Goal: Information Seeking & Learning: Learn about a topic

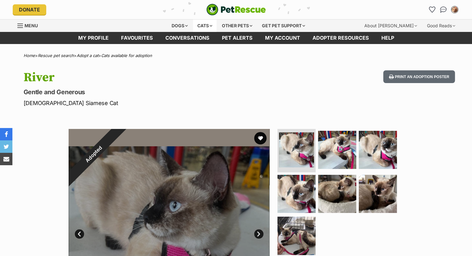
click at [201, 23] on div "Cats" at bounding box center [205, 26] width 24 height 12
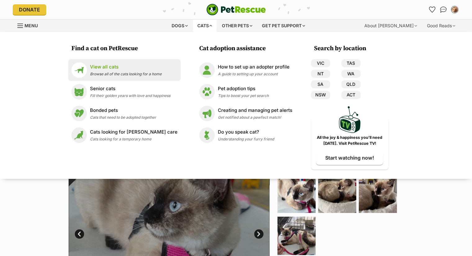
click at [100, 64] on p "View all cats" at bounding box center [126, 67] width 72 height 7
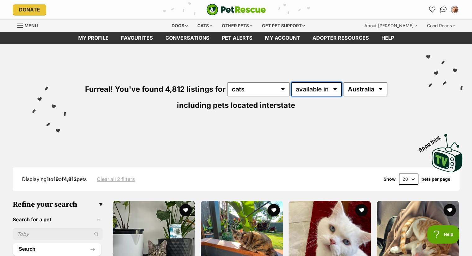
click at [335, 89] on select "available in located in" at bounding box center [316, 89] width 50 height 14
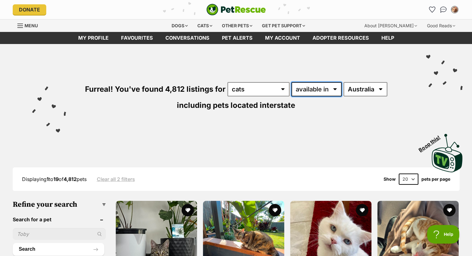
select select "disabled"
click at [291, 82] on select "available in located in" at bounding box center [316, 89] width 50 height 14
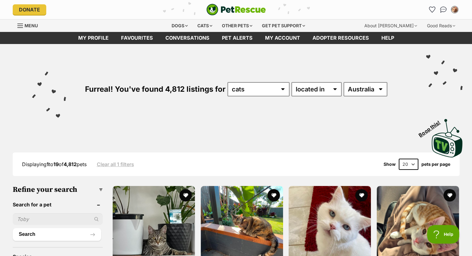
select select "QLD"
click at [343, 82] on select "Australia ACT NSW NT QLD SA TAS VIC WA" at bounding box center [365, 89] width 44 height 14
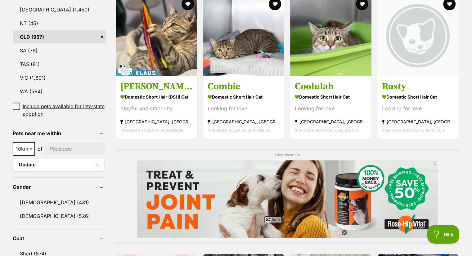
scroll to position [372, 0]
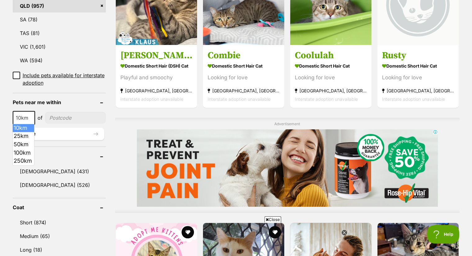
click at [31, 116] on span at bounding box center [32, 118] width 6 height 14
select select "100"
click at [59, 114] on input"] "postcode" at bounding box center [77, 118] width 58 height 12
type input"] "4556"
click at [60, 132] on button "Update" at bounding box center [59, 134] width 92 height 12
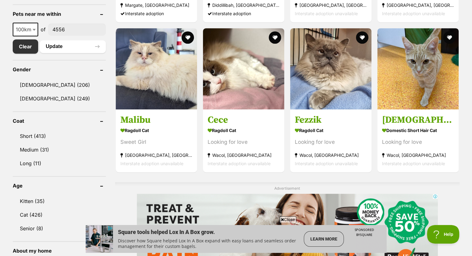
scroll to position [311, 0]
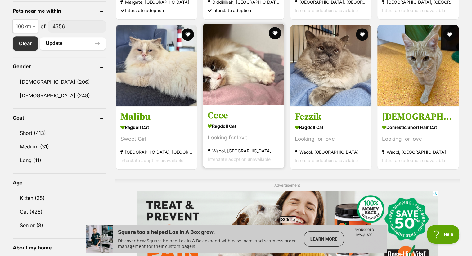
click at [235, 60] on img at bounding box center [243, 64] width 81 height 81
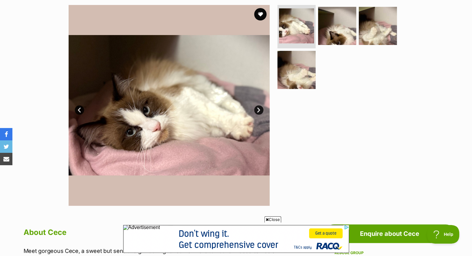
click at [257, 105] on div "Available 1 of 4 images 1 of 4 images 1 of 4 images 1 of 4 images Next Prev 1 2…" at bounding box center [169, 105] width 201 height 201
click at [258, 108] on link "Next" at bounding box center [258, 109] width 9 height 9
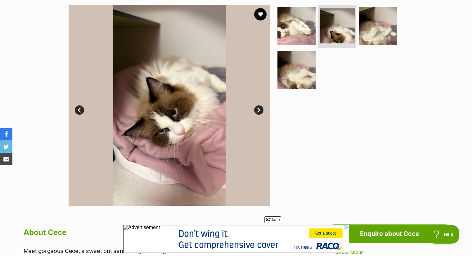
click at [258, 107] on link "Next" at bounding box center [258, 109] width 9 height 9
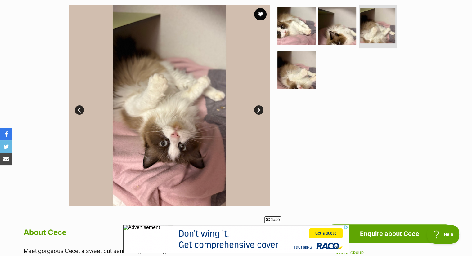
click at [258, 107] on link "Next" at bounding box center [258, 109] width 9 height 9
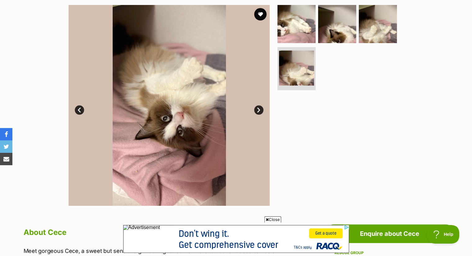
click at [258, 107] on link "Next" at bounding box center [258, 109] width 9 height 9
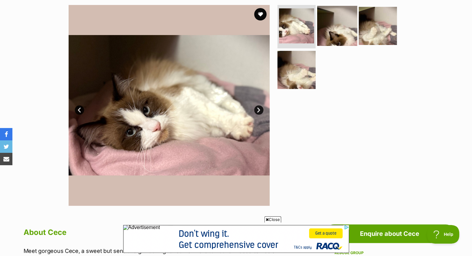
click at [333, 27] on img at bounding box center [337, 26] width 40 height 40
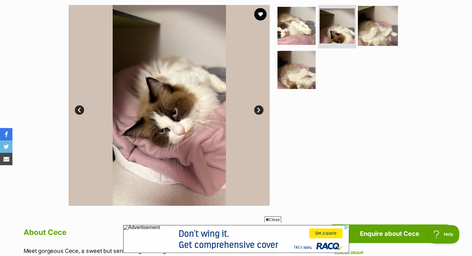
click at [374, 25] on img at bounding box center [378, 26] width 40 height 40
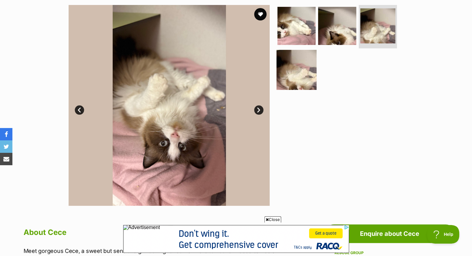
click at [303, 63] on img at bounding box center [296, 70] width 40 height 40
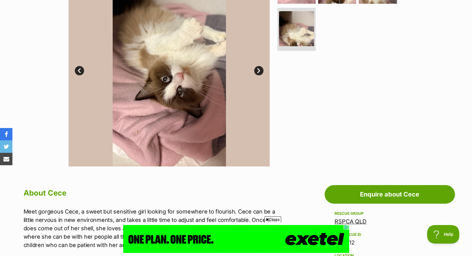
drag, startPoint x: 401, startPoint y: 94, endPoint x: 408, endPoint y: 93, distance: 7.5
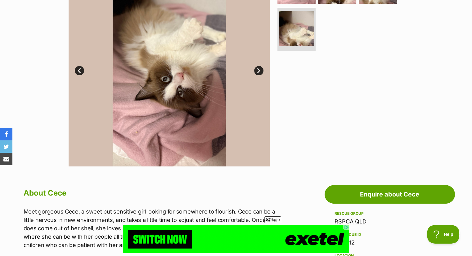
click at [401, 94] on div at bounding box center [339, 66] width 127 height 201
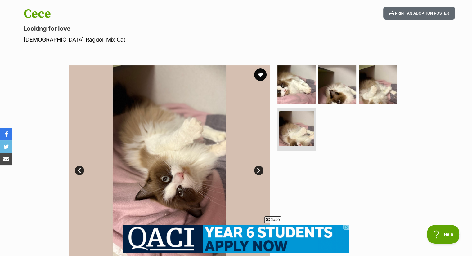
scroll to position [62, 0]
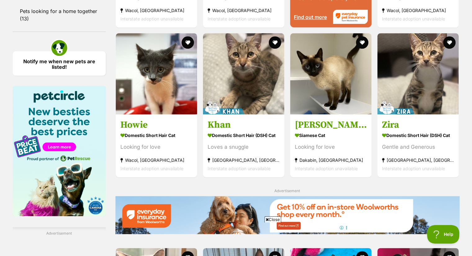
scroll to position [719, 0]
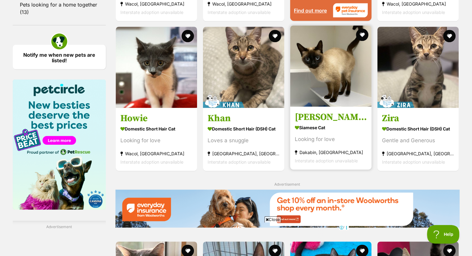
click at [314, 95] on img at bounding box center [330, 65] width 81 height 81
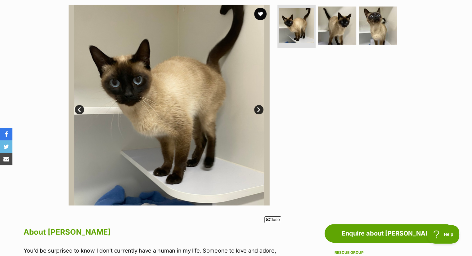
scroll to position [124, 0]
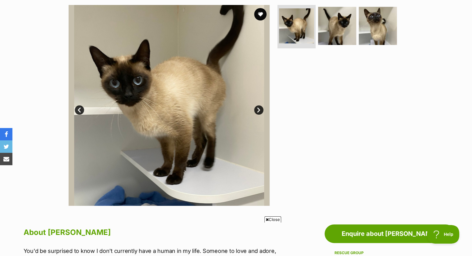
click at [254, 108] on link "Next" at bounding box center [258, 109] width 9 height 9
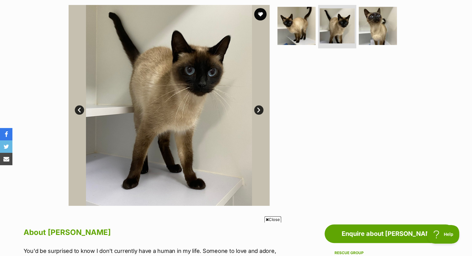
click at [256, 107] on link "Next" at bounding box center [258, 109] width 9 height 9
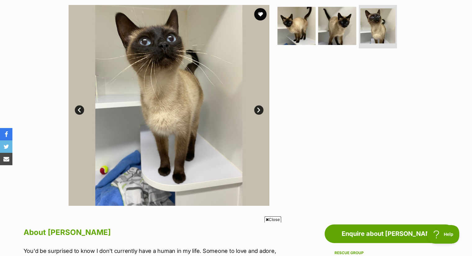
click at [256, 107] on link "Next" at bounding box center [258, 109] width 9 height 9
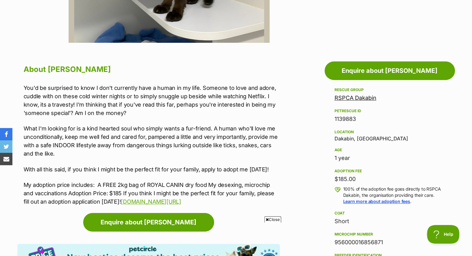
scroll to position [318, 0]
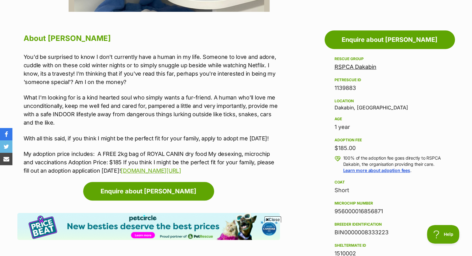
click at [366, 66] on link "RSPCA Dakabin" at bounding box center [355, 67] width 42 height 7
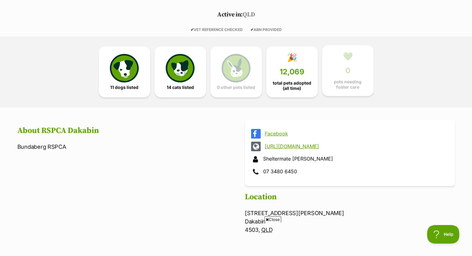
scroll to position [124, 0]
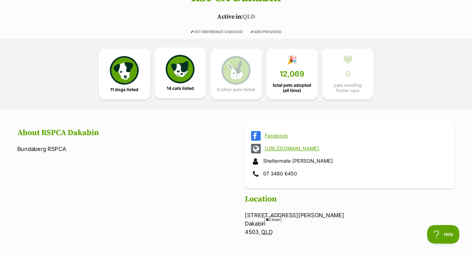
click at [178, 65] on img at bounding box center [180, 69] width 29 height 29
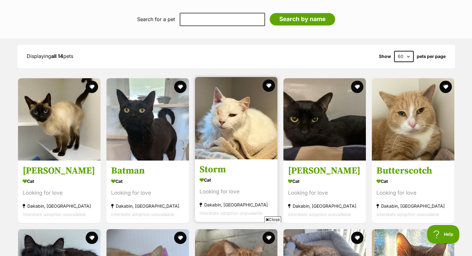
scroll to position [396, 0]
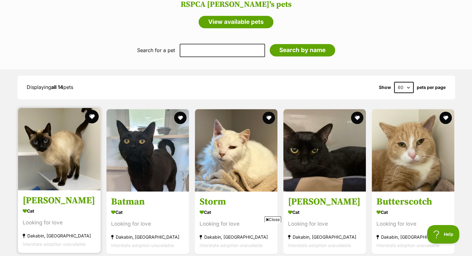
click at [91, 115] on button "favourite" at bounding box center [92, 117] width 14 height 14
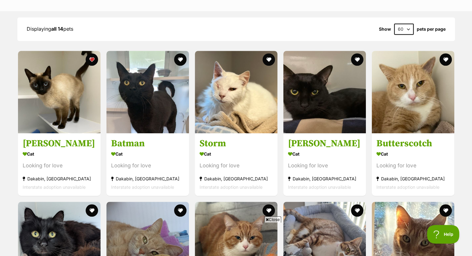
scroll to position [458, 0]
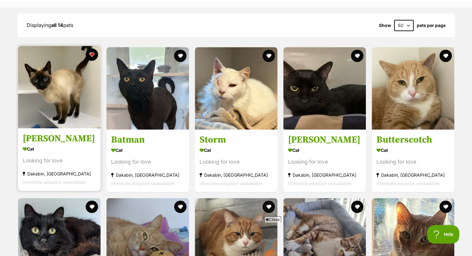
click at [29, 137] on h3 "[PERSON_NAME]" at bounding box center [59, 139] width 73 height 12
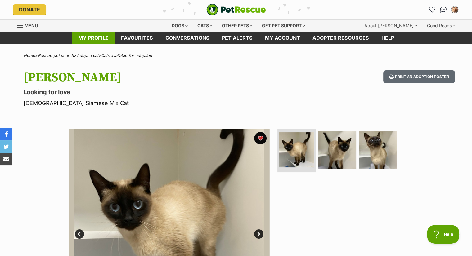
click at [94, 38] on link "My profile" at bounding box center [93, 38] width 43 height 12
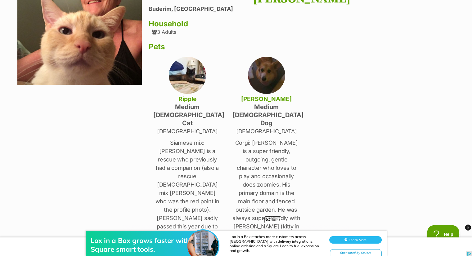
scroll to position [62, 0]
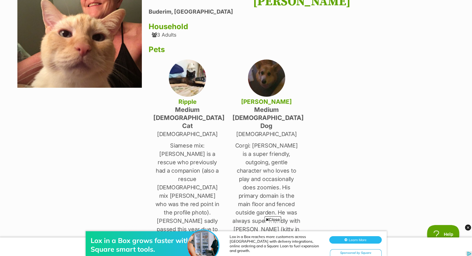
click at [264, 80] on img at bounding box center [266, 78] width 37 height 37
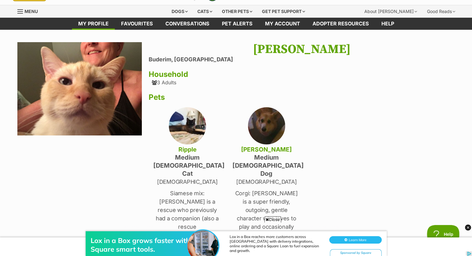
scroll to position [0, 0]
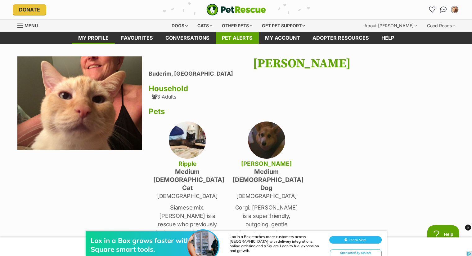
click at [240, 36] on link "Pet alerts" at bounding box center [237, 38] width 43 height 12
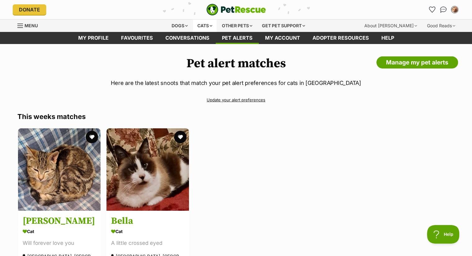
click at [207, 25] on div "Cats" at bounding box center [205, 26] width 24 height 12
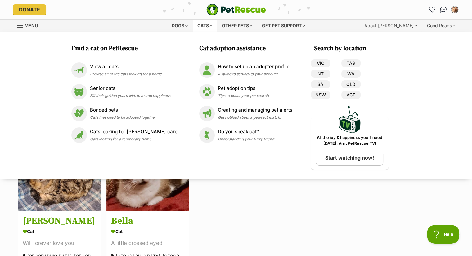
click at [282, 211] on div "Camilla Cat Will forever love you Warwick, QLD Interstate adoption Bella Cat A …" at bounding box center [235, 201] width 437 height 146
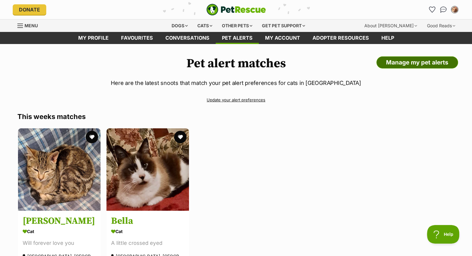
click at [405, 61] on link "Manage my pet alerts" at bounding box center [417, 62] width 82 height 12
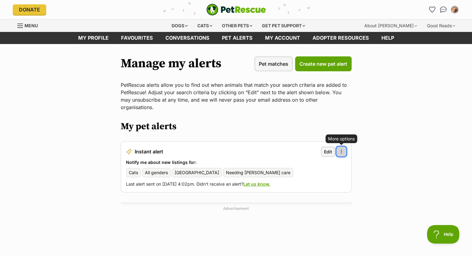
click at [342, 149] on span "button" at bounding box center [341, 151] width 5 height 5
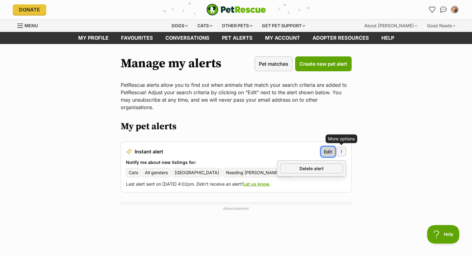
click at [329, 149] on span "Edit" at bounding box center [328, 152] width 8 height 7
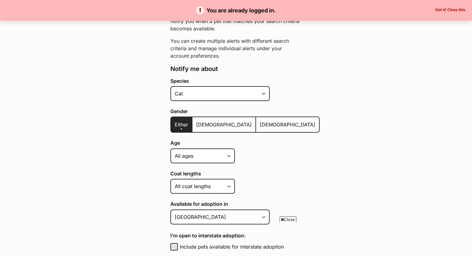
scroll to position [93, 0]
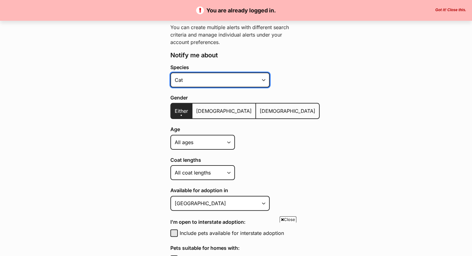
click at [264, 79] on select "Alpaca Bird Cat Chicken Cow Dog Donkey Duck Ferret Fish Goat Goose Guinea Fowl …" at bounding box center [219, 80] width 99 height 15
click at [170, 73] on select "Alpaca Bird Cat Chicken Cow Dog Donkey Duck Ferret Fish Goat Goose Guinea Fowl …" at bounding box center [219, 80] width 99 height 15
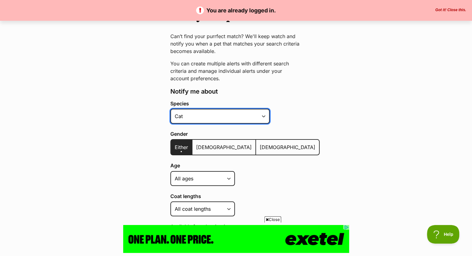
scroll to position [0, 0]
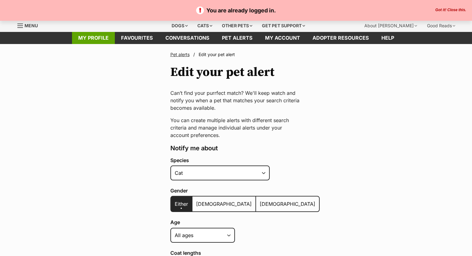
click at [87, 37] on link "My profile" at bounding box center [93, 38] width 43 height 12
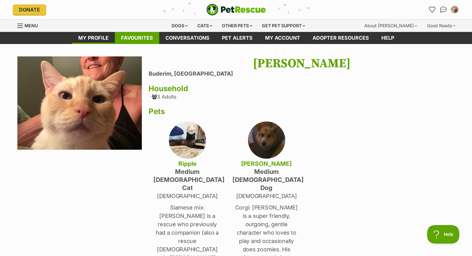
click at [138, 37] on link "Favourites" at bounding box center [137, 38] width 44 height 12
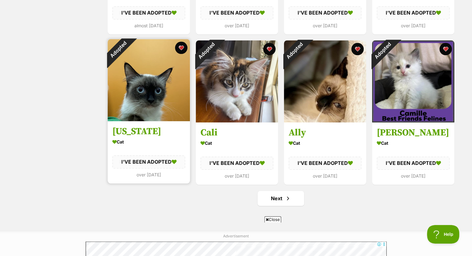
scroll to position [714, 0]
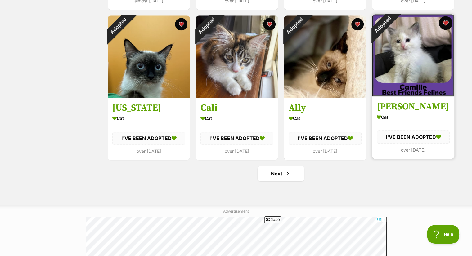
click at [445, 20] on button "favourite" at bounding box center [446, 23] width 14 height 14
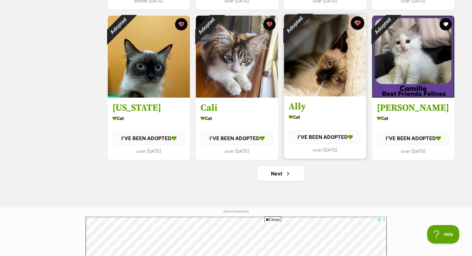
click at [358, 21] on button "favourite" at bounding box center [358, 23] width 14 height 14
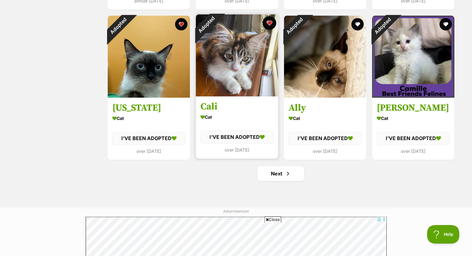
click at [267, 22] on button "favourite" at bounding box center [269, 23] width 14 height 14
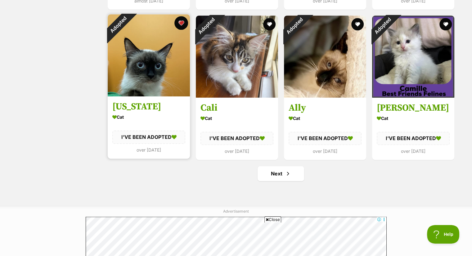
click at [179, 21] on button "favourite" at bounding box center [181, 23] width 14 height 14
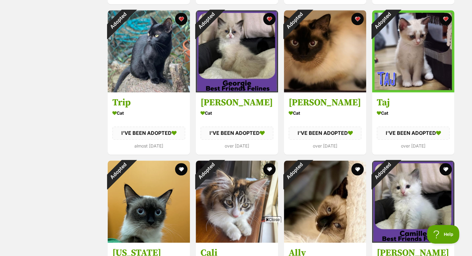
scroll to position [559, 0]
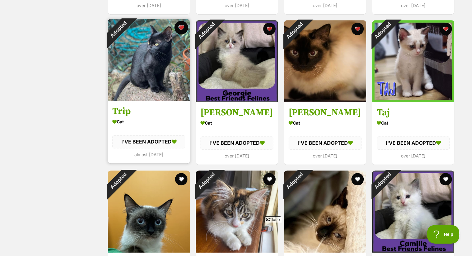
click at [181, 26] on button "favourite" at bounding box center [181, 28] width 14 height 14
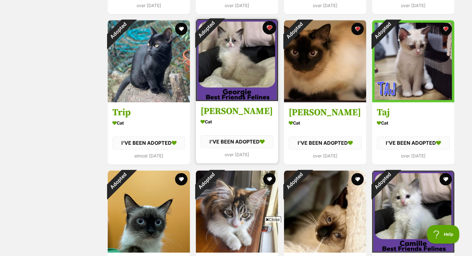
click at [269, 25] on button "favourite" at bounding box center [269, 28] width 14 height 14
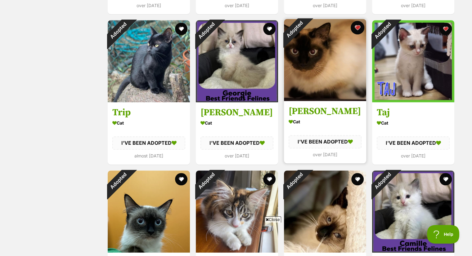
click at [357, 28] on button "favourite" at bounding box center [358, 28] width 14 height 14
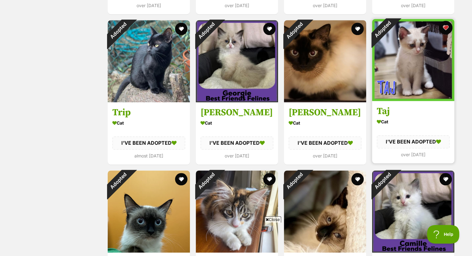
click at [446, 26] on button "favourite" at bounding box center [446, 28] width 14 height 14
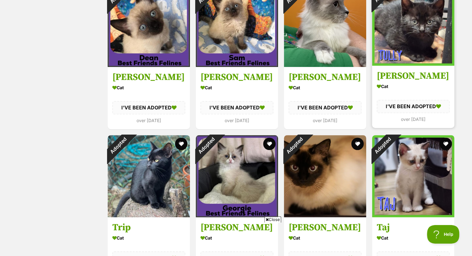
scroll to position [372, 0]
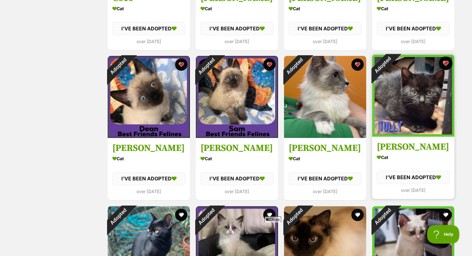
click at [445, 61] on button "favourite" at bounding box center [446, 63] width 14 height 14
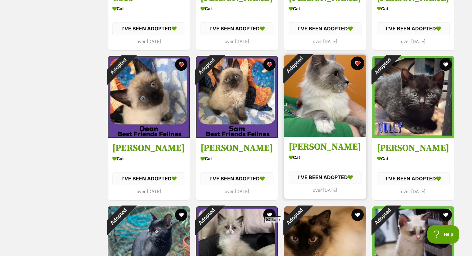
click at [355, 60] on button "favourite" at bounding box center [358, 63] width 14 height 14
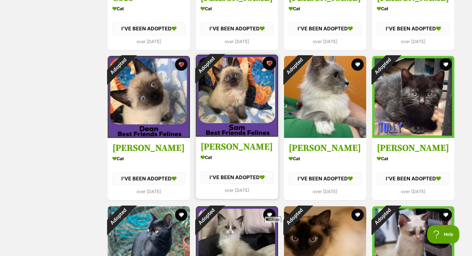
click at [268, 60] on button "favourite" at bounding box center [269, 63] width 14 height 14
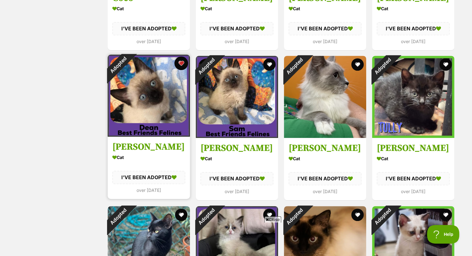
click at [179, 61] on button "favourite" at bounding box center [181, 63] width 14 height 14
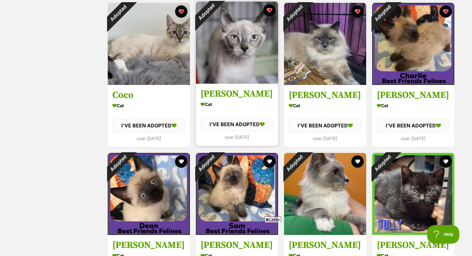
scroll to position [248, 0]
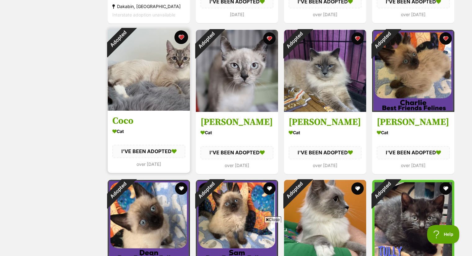
click at [181, 35] on button "favourite" at bounding box center [181, 37] width 14 height 14
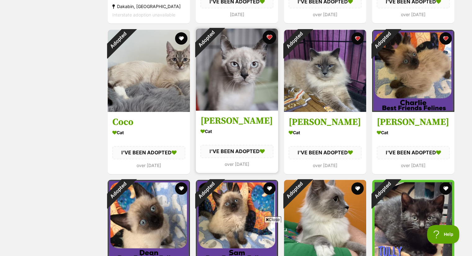
click at [269, 35] on button "favourite" at bounding box center [269, 37] width 14 height 14
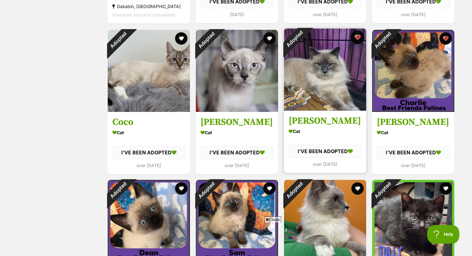
click at [354, 36] on button "favourite" at bounding box center [358, 37] width 14 height 14
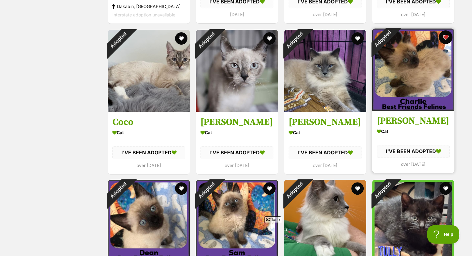
click at [443, 35] on button "favourite" at bounding box center [446, 37] width 14 height 14
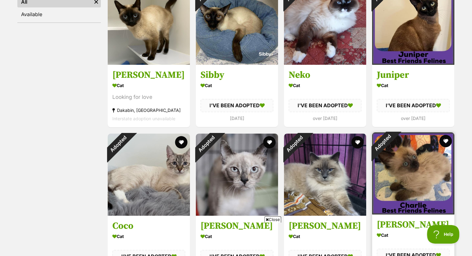
scroll to position [124, 0]
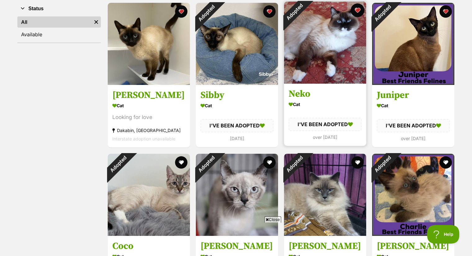
click at [357, 11] on button "favourite" at bounding box center [358, 10] width 14 height 14
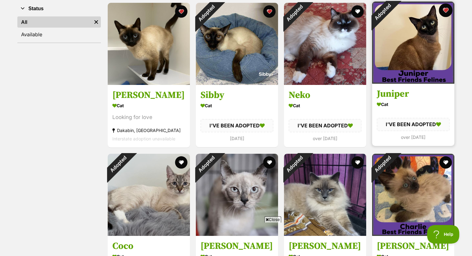
click at [446, 10] on button "favourite" at bounding box center [446, 10] width 14 height 14
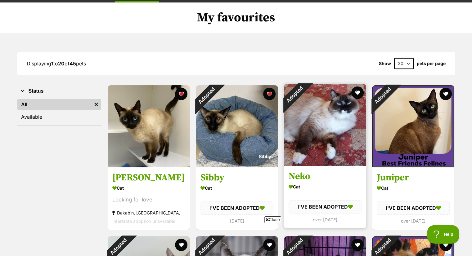
scroll to position [31, 0]
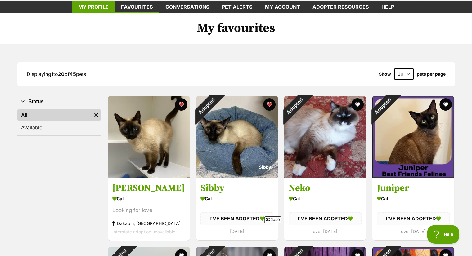
click at [93, 5] on link "My profile" at bounding box center [93, 7] width 43 height 12
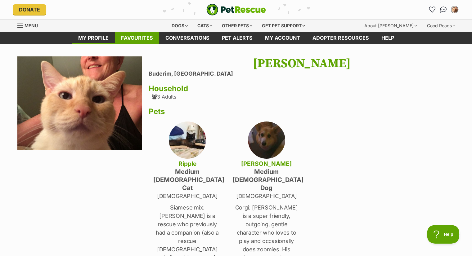
click at [145, 38] on link "Favourites" at bounding box center [137, 38] width 44 height 12
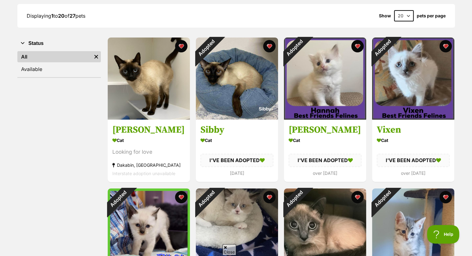
scroll to position [91, 0]
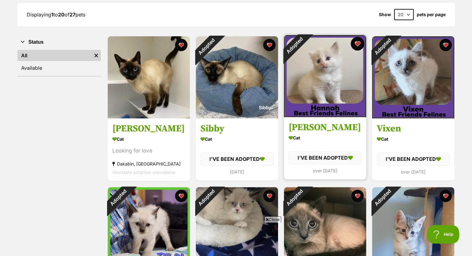
click at [359, 43] on button "favourite" at bounding box center [358, 44] width 14 height 14
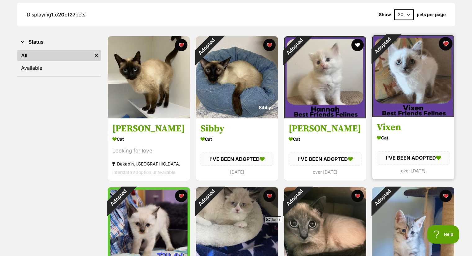
click at [444, 43] on button "favourite" at bounding box center [446, 44] width 14 height 14
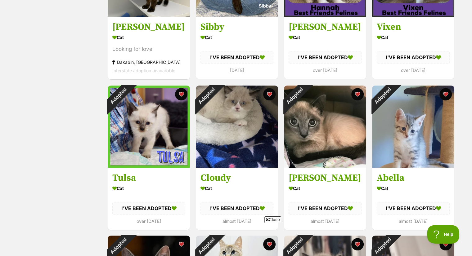
scroll to position [198, 0]
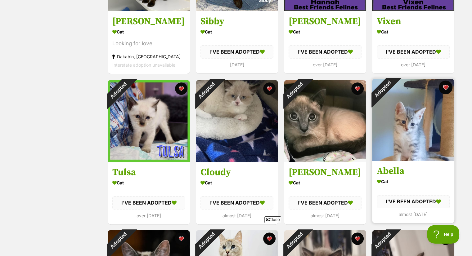
click at [444, 90] on button "favourite" at bounding box center [446, 88] width 14 height 14
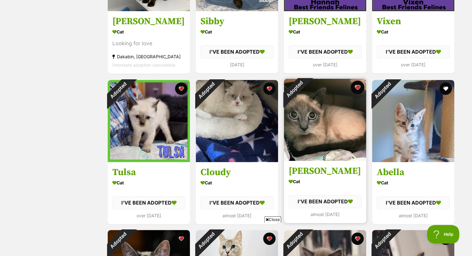
click at [358, 85] on button "favourite" at bounding box center [358, 88] width 14 height 14
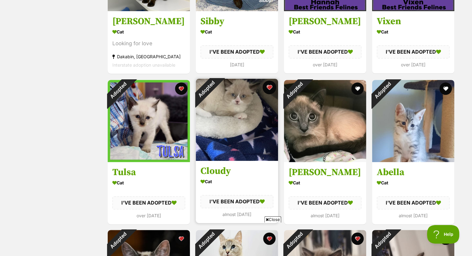
click at [269, 86] on button "favourite" at bounding box center [269, 88] width 14 height 14
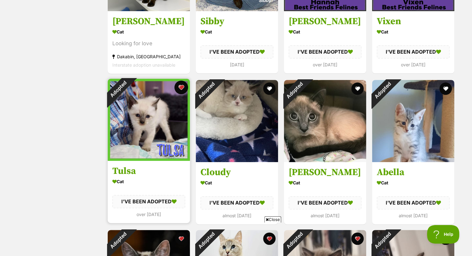
click at [180, 86] on button "favourite" at bounding box center [181, 88] width 14 height 14
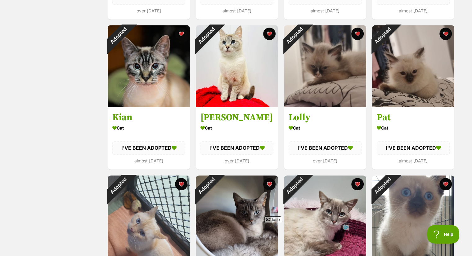
scroll to position [410, 0]
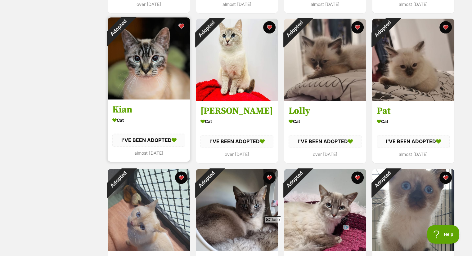
click at [181, 25] on button "favourite" at bounding box center [181, 26] width 14 height 14
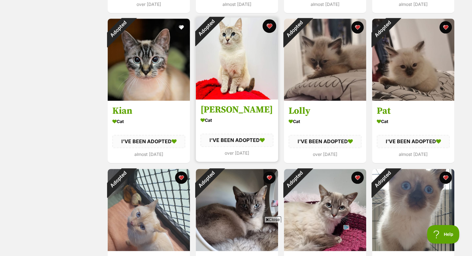
click at [269, 23] on button "favourite" at bounding box center [269, 26] width 14 height 14
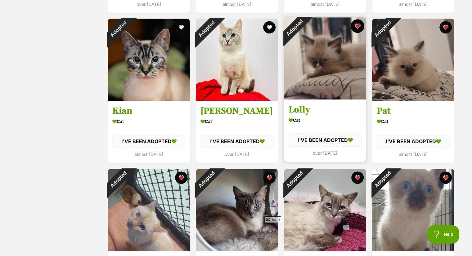
click at [357, 25] on button "favourite" at bounding box center [358, 26] width 14 height 14
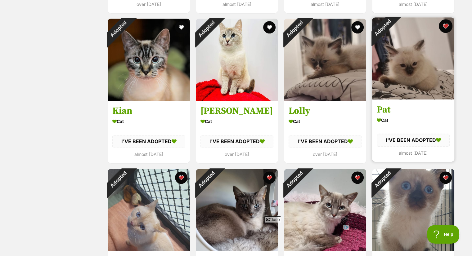
click at [445, 25] on button "favourite" at bounding box center [446, 26] width 14 height 14
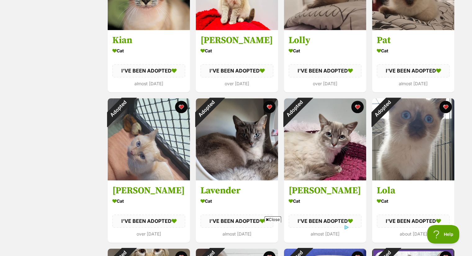
scroll to position [514, 0]
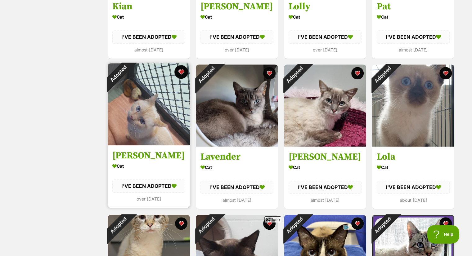
drag, startPoint x: 181, startPoint y: 72, endPoint x: 193, endPoint y: 75, distance: 12.2
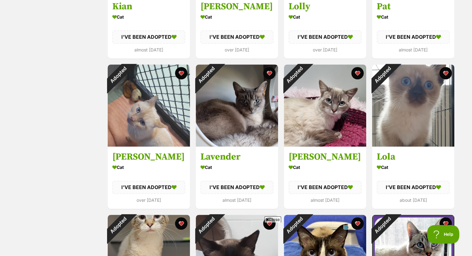
click at [181, 72] on button "favourite" at bounding box center [181, 73] width 12 height 12
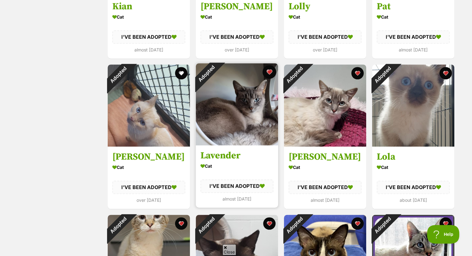
scroll to position [0, 0]
click at [269, 70] on button "favourite" at bounding box center [269, 72] width 14 height 14
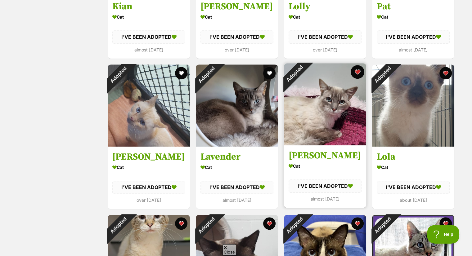
click at [358, 71] on button "favourite" at bounding box center [358, 72] width 14 height 14
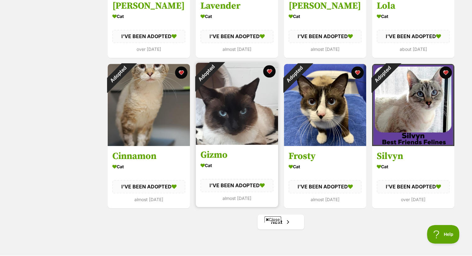
scroll to position [669, 0]
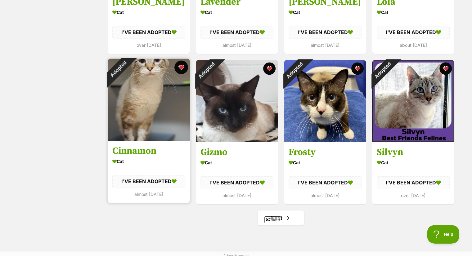
click at [182, 66] on button "favourite" at bounding box center [181, 68] width 14 height 14
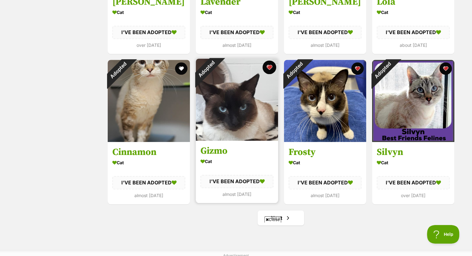
click at [269, 67] on button "favourite" at bounding box center [269, 68] width 14 height 14
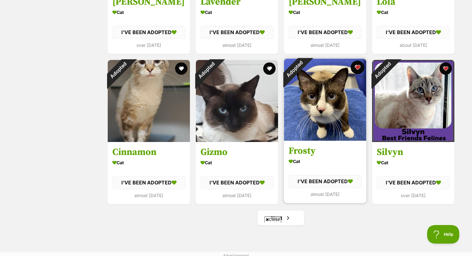
click at [358, 66] on button "favourite" at bounding box center [358, 68] width 14 height 14
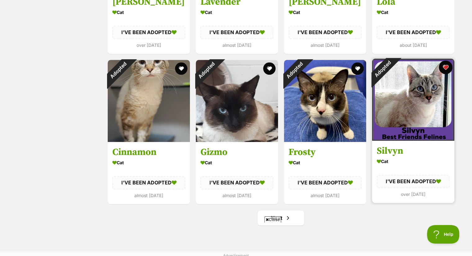
click at [444, 66] on button "favourite" at bounding box center [446, 68] width 14 height 14
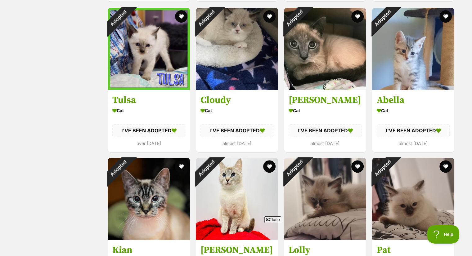
scroll to position [237, 0]
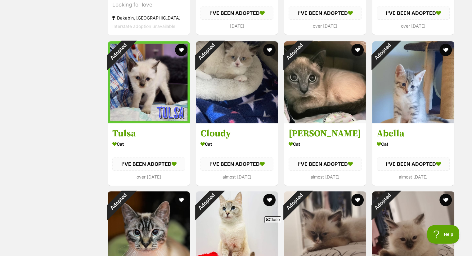
drag, startPoint x: 180, startPoint y: 47, endPoint x: 192, endPoint y: 50, distance: 12.7
click at [180, 47] on button "favourite" at bounding box center [181, 50] width 12 height 12
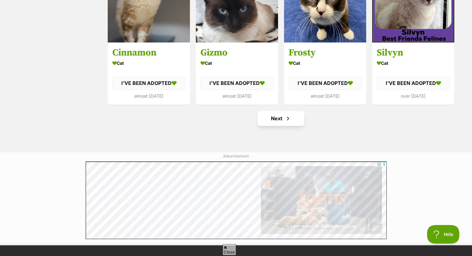
scroll to position [0, 0]
click at [287, 116] on span "Next page" at bounding box center [288, 118] width 6 height 7
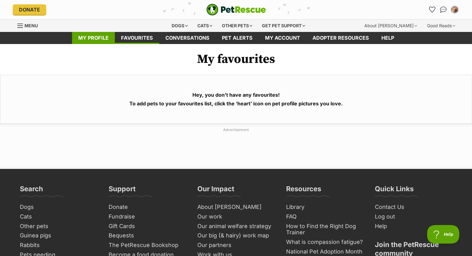
click at [106, 37] on link "My profile" at bounding box center [93, 38] width 43 height 12
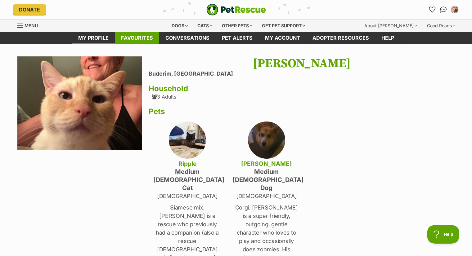
click at [135, 37] on link "Favourites" at bounding box center [137, 38] width 44 height 12
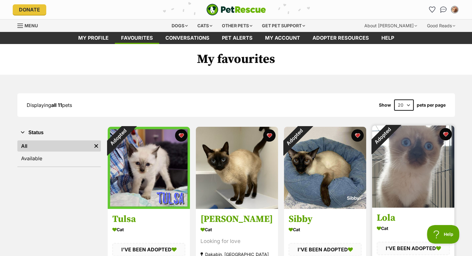
click at [410, 150] on img at bounding box center [413, 167] width 82 height 82
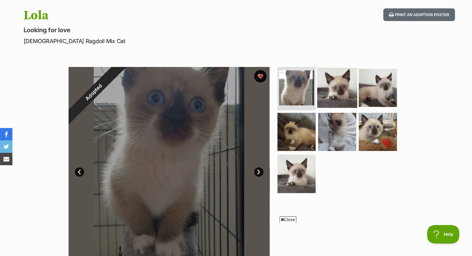
click at [331, 90] on img at bounding box center [337, 88] width 40 height 40
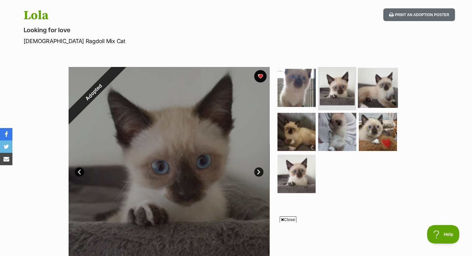
click at [380, 83] on img at bounding box center [378, 88] width 40 height 40
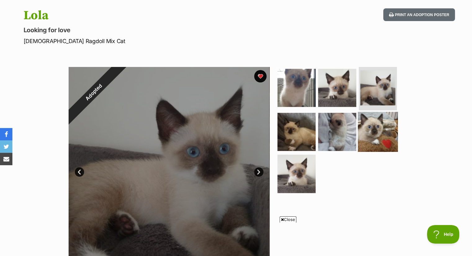
click at [372, 131] on img at bounding box center [378, 132] width 40 height 40
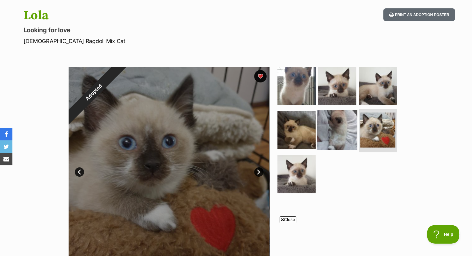
click at [351, 132] on img at bounding box center [337, 130] width 40 height 40
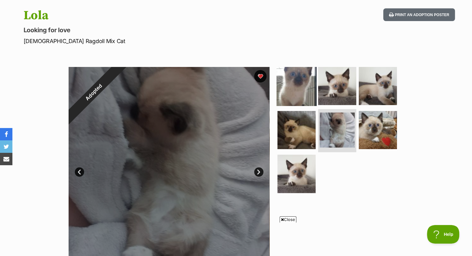
click at [294, 86] on img at bounding box center [296, 86] width 40 height 40
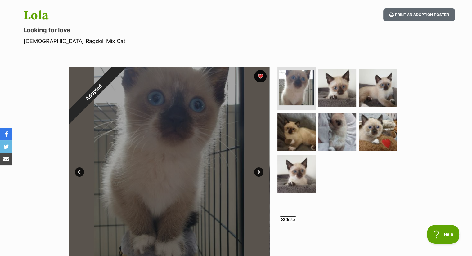
click at [258, 173] on link "Next" at bounding box center [258, 172] width 9 height 9
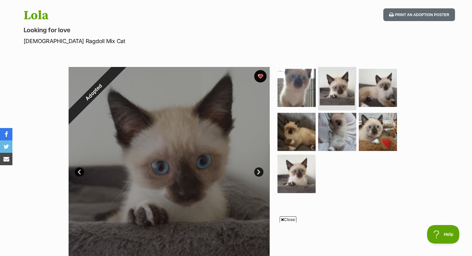
click at [258, 173] on link "Next" at bounding box center [258, 172] width 9 height 9
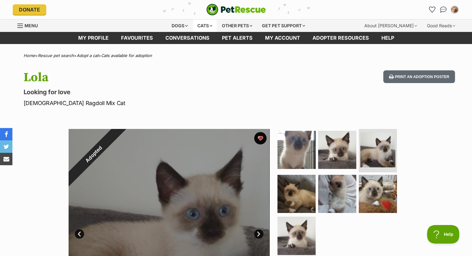
click at [202, 25] on div "Cats" at bounding box center [205, 26] width 24 height 12
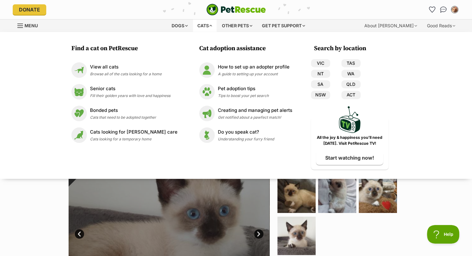
click at [206, 23] on div "Cats" at bounding box center [205, 26] width 24 height 12
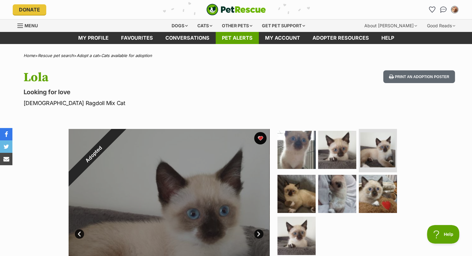
click at [245, 38] on link "Pet alerts" at bounding box center [237, 38] width 43 height 12
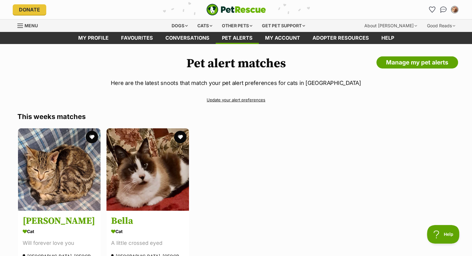
click at [22, 23] on link "Menu" at bounding box center [29, 25] width 25 height 11
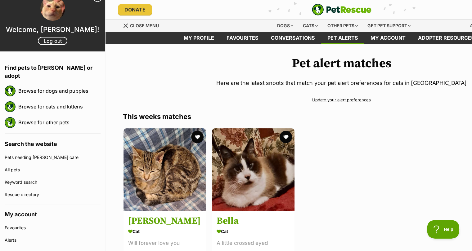
scroll to position [39, 0]
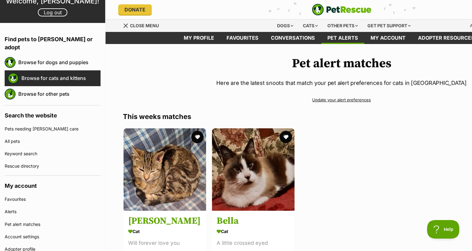
click at [68, 72] on link "Browse for cats and kittens" at bounding box center [60, 78] width 79 height 13
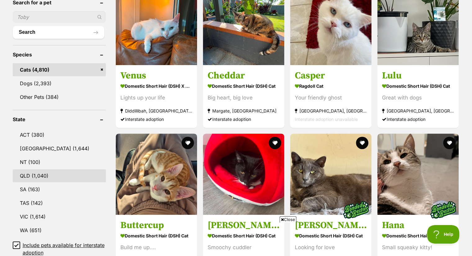
click at [35, 172] on link "QLD (1,040)" at bounding box center [59, 175] width 93 height 13
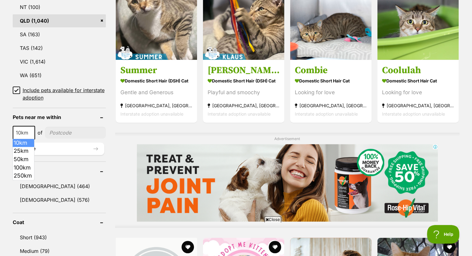
click at [31, 132] on b at bounding box center [30, 133] width 3 height 2
select select "100"
click at [57, 131] on input"] "postcode" at bounding box center [77, 133] width 58 height 12
type input"] "4556"
click at [39, 149] on button "Update" at bounding box center [59, 149] width 92 height 12
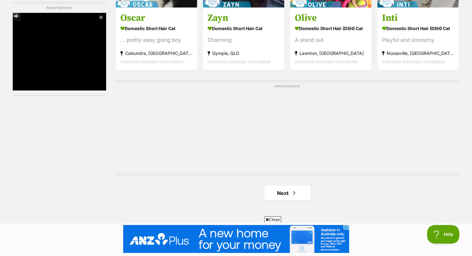
scroll to position [1117, 0]
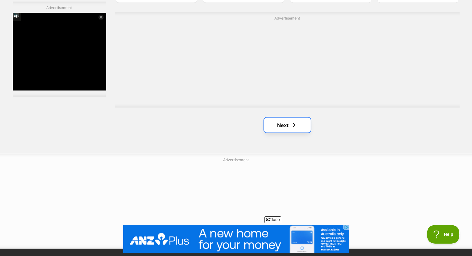
click at [287, 124] on link "Next" at bounding box center [287, 125] width 47 height 15
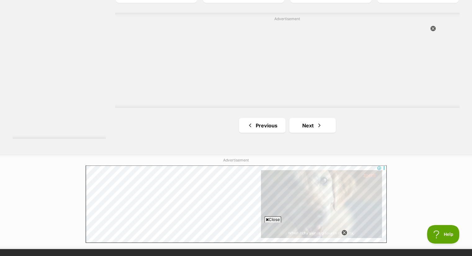
scroll to position [1117, 0]
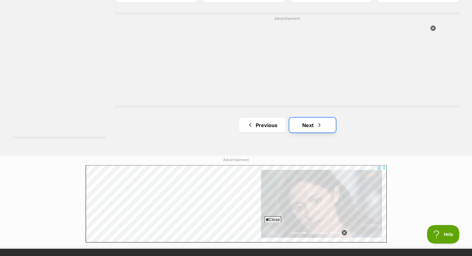
click at [316, 125] on span "Next page" at bounding box center [319, 124] width 6 height 7
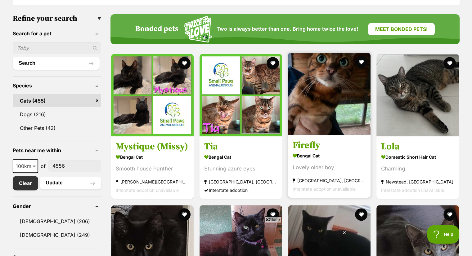
click at [323, 96] on img at bounding box center [329, 94] width 83 height 83
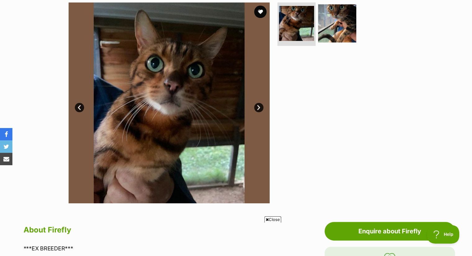
scroll to position [124, 0]
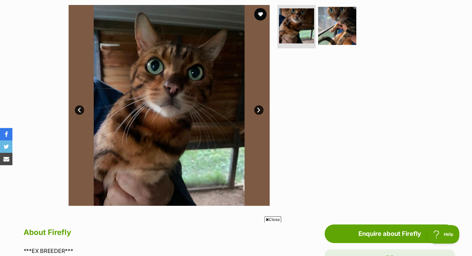
click at [258, 106] on link "Next" at bounding box center [258, 109] width 9 height 9
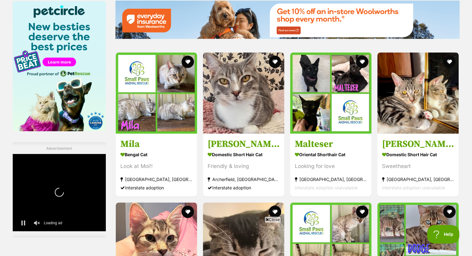
scroll to position [843, 0]
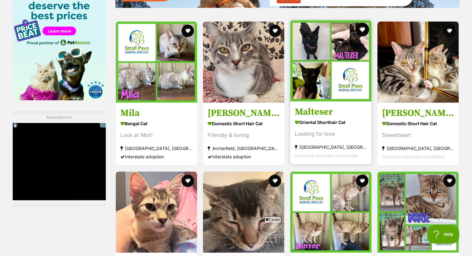
click at [361, 28] on button "favourite" at bounding box center [362, 30] width 14 height 14
click at [323, 62] on img at bounding box center [330, 60] width 81 height 81
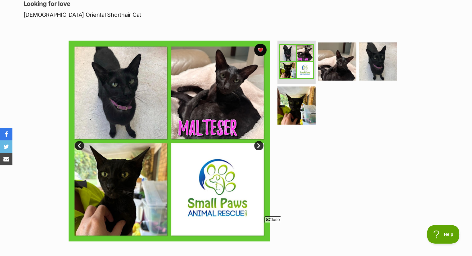
scroll to position [62, 0]
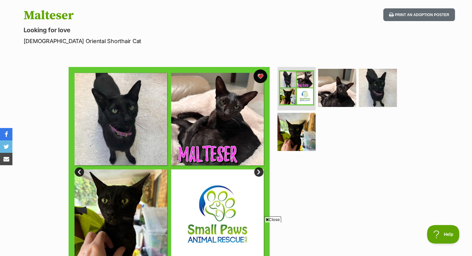
click at [260, 74] on button "favourite" at bounding box center [260, 77] width 14 height 14
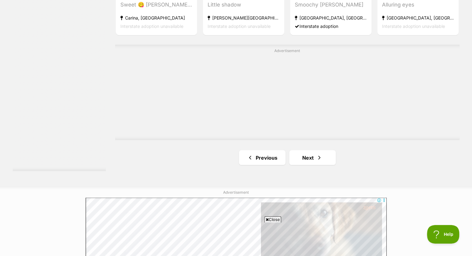
scroll to position [1156, 0]
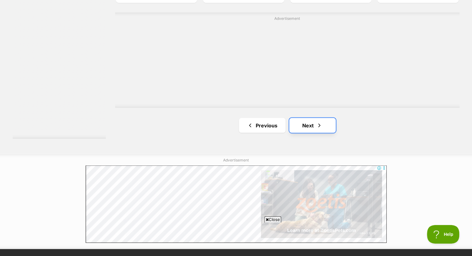
click at [313, 123] on link "Next" at bounding box center [312, 125] width 47 height 15
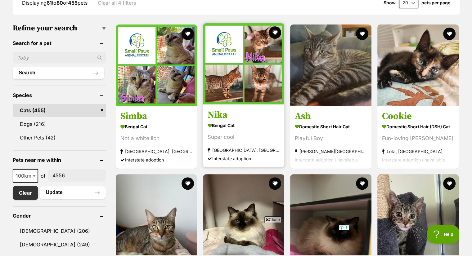
scroll to position [186, 0]
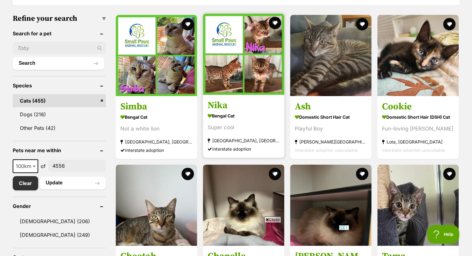
click at [242, 70] on img at bounding box center [243, 54] width 81 height 81
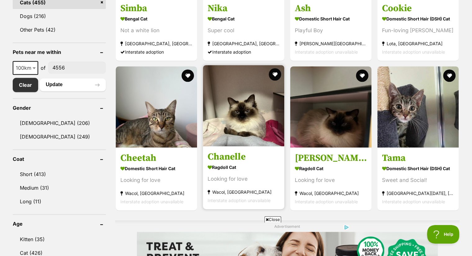
click at [243, 122] on img at bounding box center [243, 105] width 81 height 81
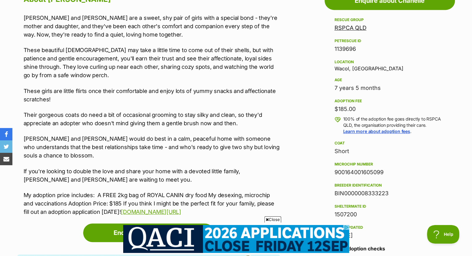
scroll to position [372, 0]
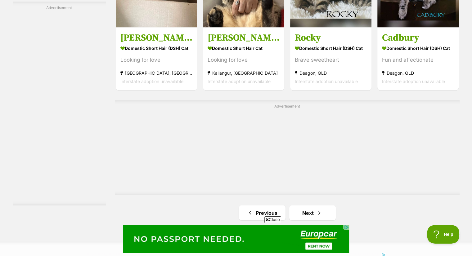
scroll to position [1091, 0]
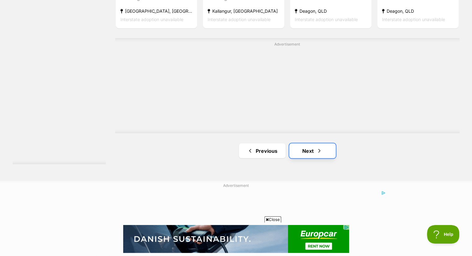
click at [314, 147] on link "Next" at bounding box center [312, 150] width 47 height 15
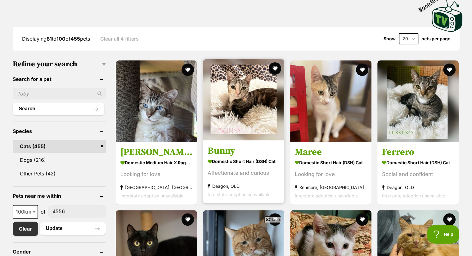
scroll to position [155, 0]
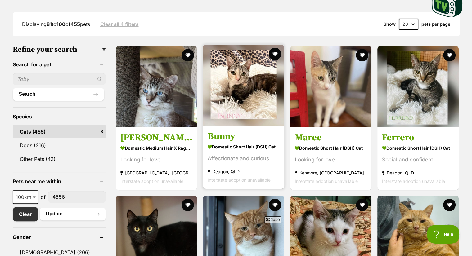
click at [236, 104] on img at bounding box center [243, 85] width 81 height 81
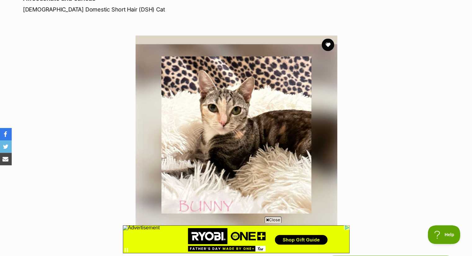
scroll to position [93, 0]
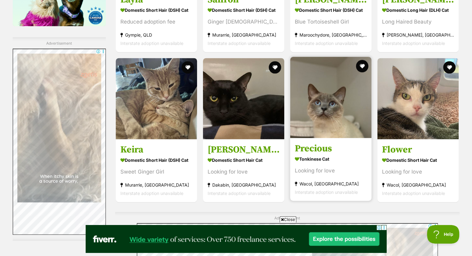
scroll to position [931, 0]
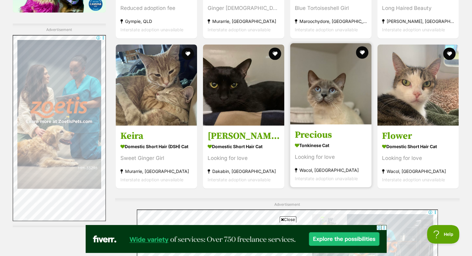
click at [342, 99] on img at bounding box center [330, 83] width 81 height 81
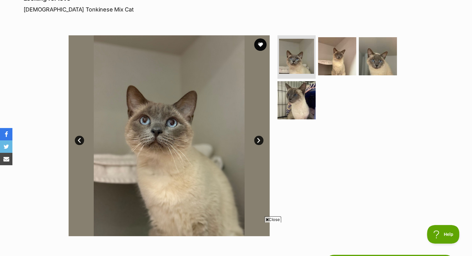
scroll to position [31, 0]
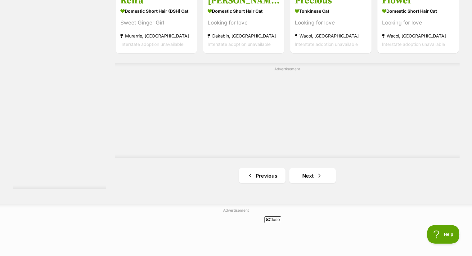
scroll to position [1092, 0]
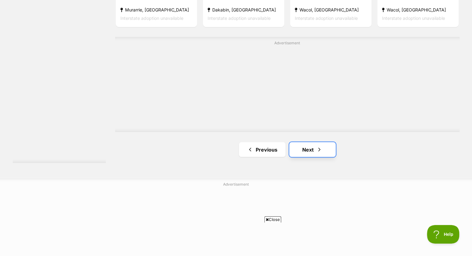
click at [307, 148] on link "Next" at bounding box center [312, 149] width 47 height 15
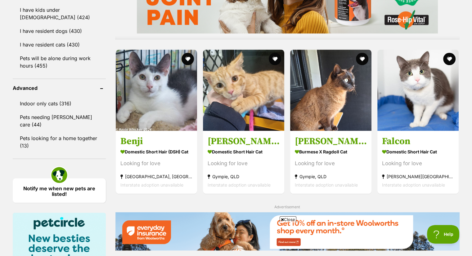
scroll to position [590, 0]
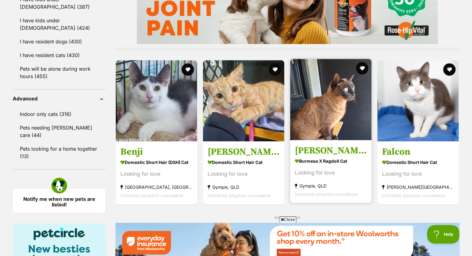
click at [329, 119] on img at bounding box center [330, 99] width 81 height 81
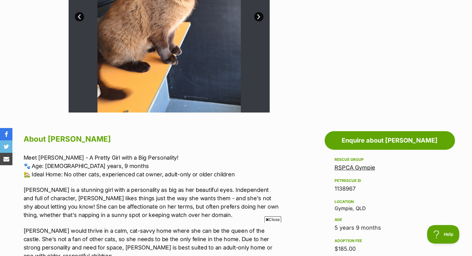
scroll to position [217, 0]
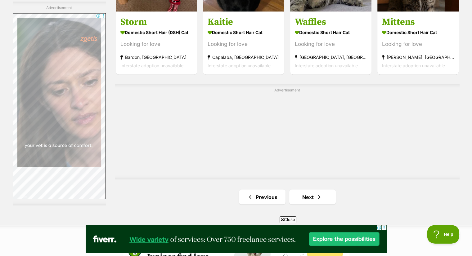
scroll to position [1113, 0]
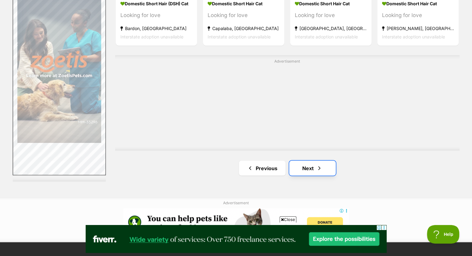
click at [318, 164] on span "Next page" at bounding box center [319, 167] width 6 height 7
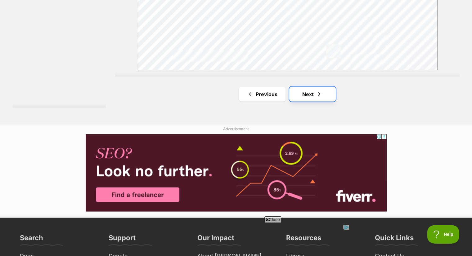
click at [311, 92] on link "Next" at bounding box center [312, 94] width 47 height 15
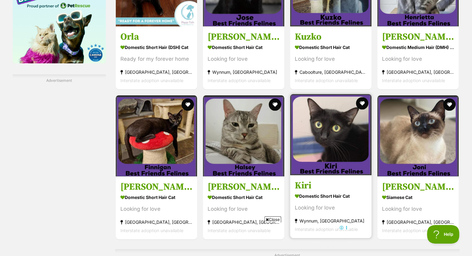
scroll to position [900, 0]
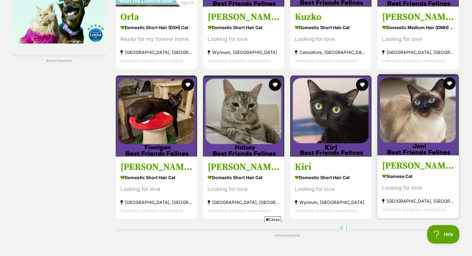
click at [422, 127] on img at bounding box center [417, 114] width 81 height 81
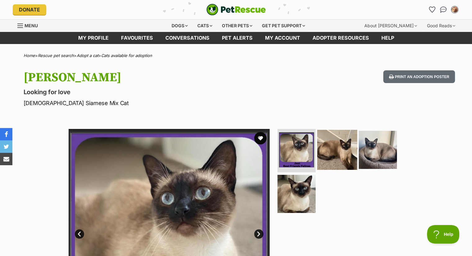
click at [331, 143] on img at bounding box center [337, 150] width 40 height 40
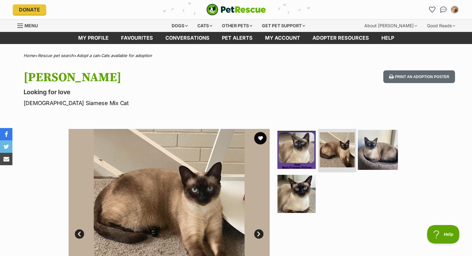
click at [376, 143] on img at bounding box center [378, 150] width 40 height 40
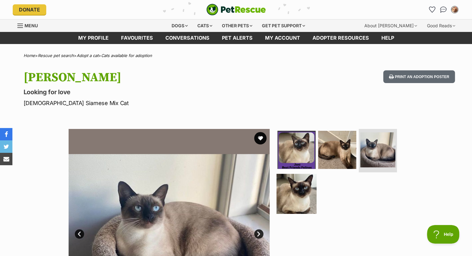
click at [297, 185] on img at bounding box center [296, 194] width 40 height 40
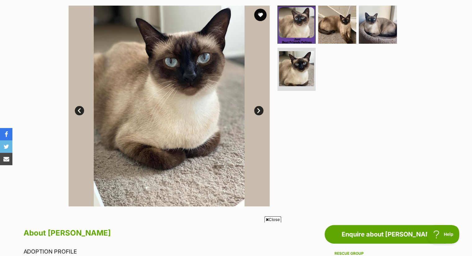
scroll to position [62, 0]
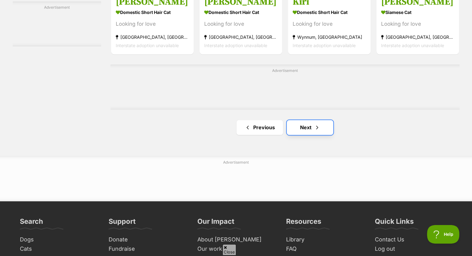
click at [311, 127] on link "Next" at bounding box center [310, 127] width 47 height 15
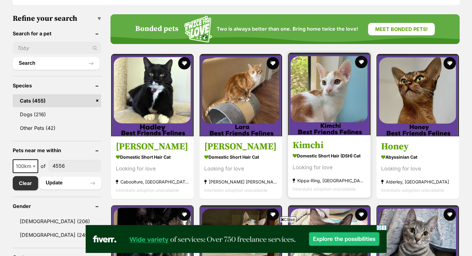
scroll to position [186, 0]
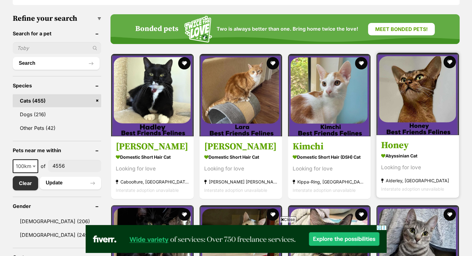
click at [416, 91] on img at bounding box center [417, 94] width 83 height 83
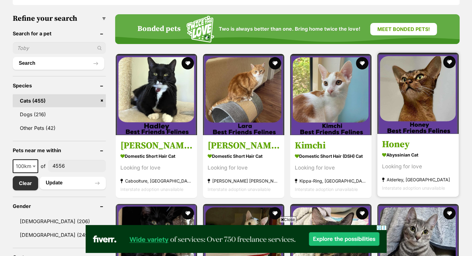
scroll to position [0, 0]
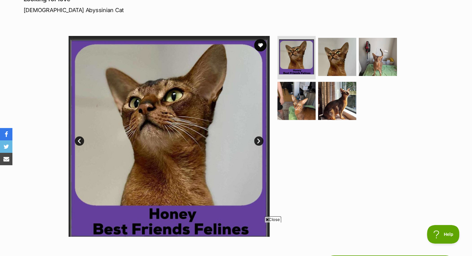
scroll to position [124, 0]
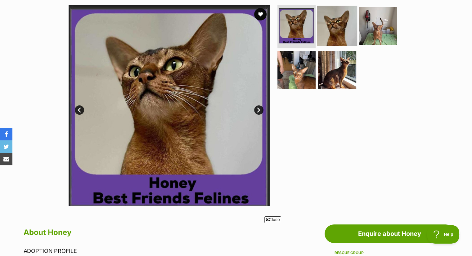
click at [337, 23] on img at bounding box center [337, 26] width 40 height 40
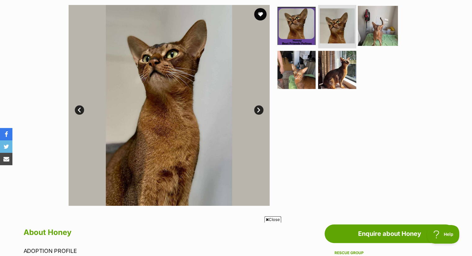
click at [384, 31] on img at bounding box center [378, 26] width 40 height 40
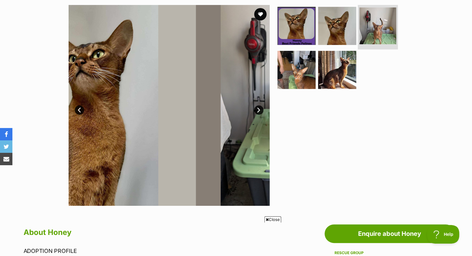
scroll to position [0, 0]
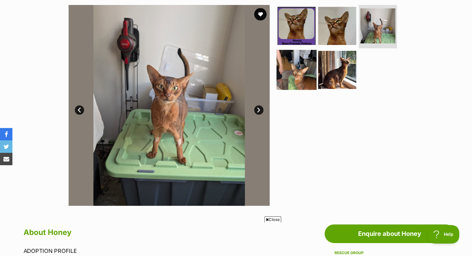
click at [288, 65] on img at bounding box center [296, 70] width 40 height 40
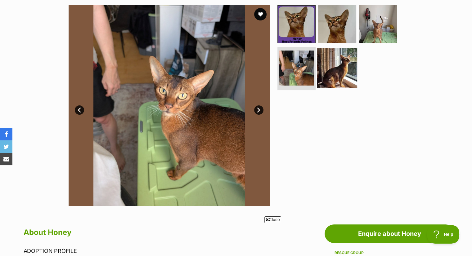
click at [334, 70] on img at bounding box center [337, 68] width 40 height 40
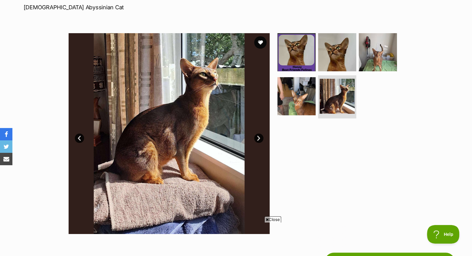
scroll to position [93, 0]
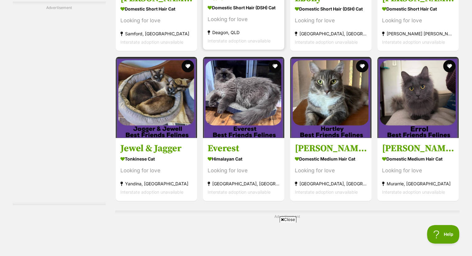
scroll to position [962, 0]
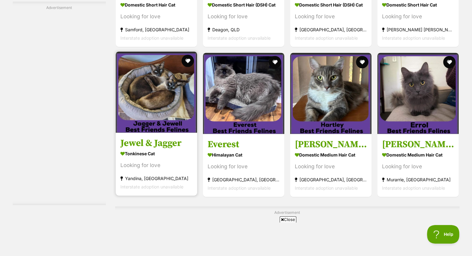
click at [161, 97] on img at bounding box center [156, 92] width 81 height 81
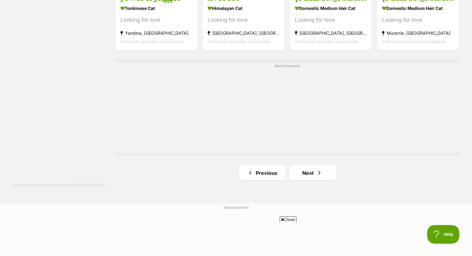
scroll to position [1117, 0]
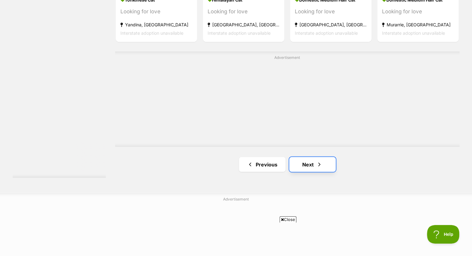
click at [315, 164] on link "Next" at bounding box center [312, 164] width 47 height 15
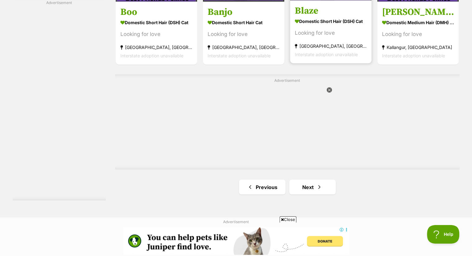
scroll to position [1086, 0]
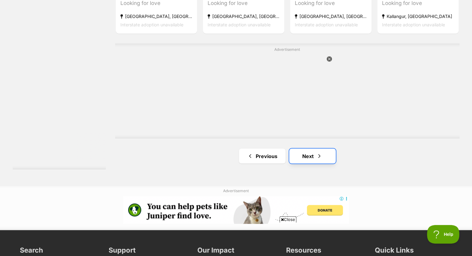
click at [307, 153] on link "Next" at bounding box center [312, 156] width 47 height 15
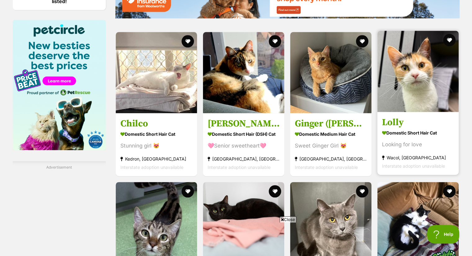
scroll to position [807, 0]
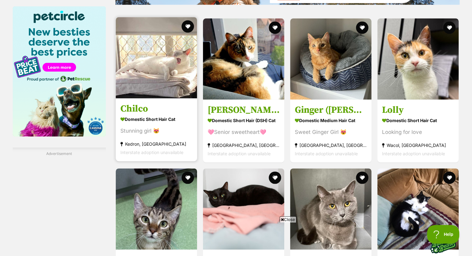
click at [167, 69] on img at bounding box center [156, 57] width 81 height 81
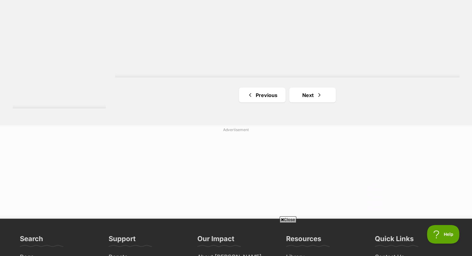
scroll to position [1148, 0]
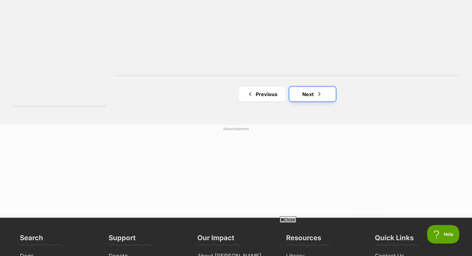
click at [308, 92] on link "Next" at bounding box center [312, 94] width 47 height 15
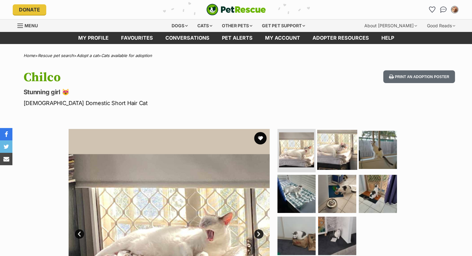
click at [342, 148] on img at bounding box center [337, 150] width 40 height 40
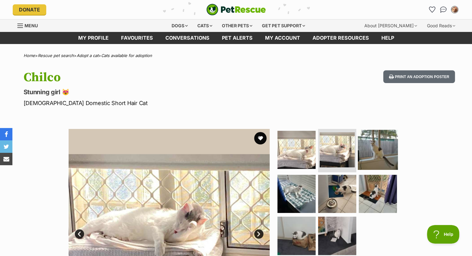
click at [376, 149] on img at bounding box center [378, 150] width 40 height 40
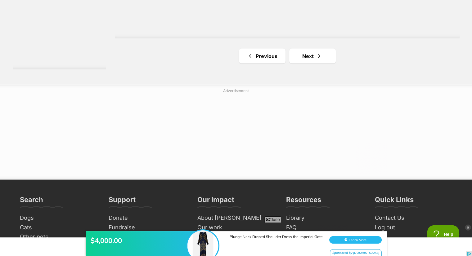
scroll to position [1148, 0]
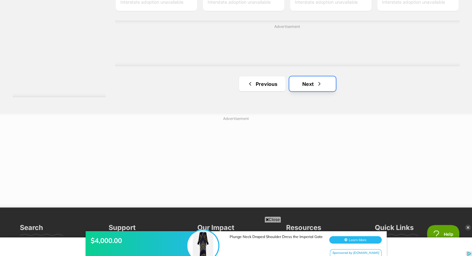
click at [309, 80] on link "Next" at bounding box center [312, 83] width 47 height 15
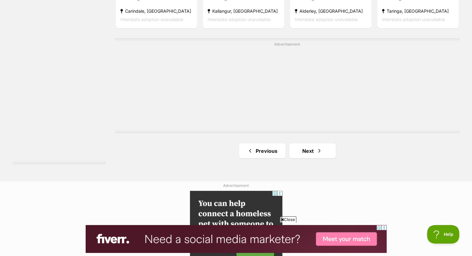
scroll to position [1117, 0]
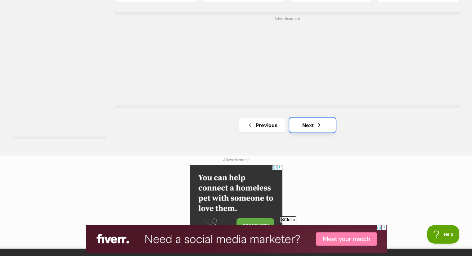
click at [315, 123] on link "Next" at bounding box center [312, 125] width 47 height 15
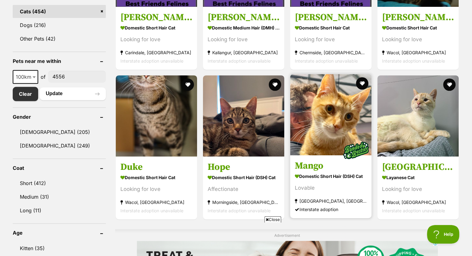
scroll to position [279, 0]
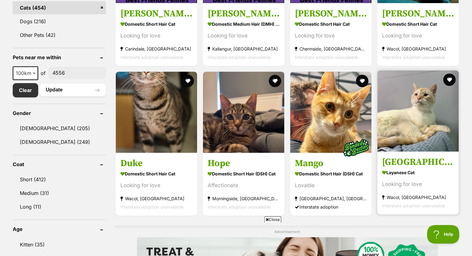
click at [415, 114] on img at bounding box center [417, 110] width 81 height 81
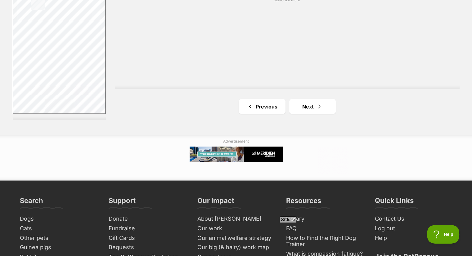
scroll to position [1148, 0]
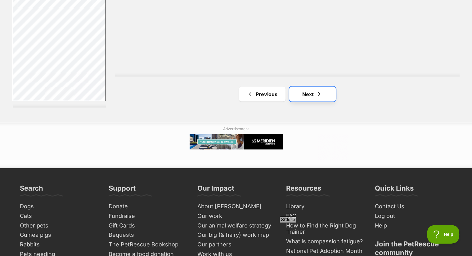
click at [312, 89] on link "Next" at bounding box center [312, 94] width 47 height 15
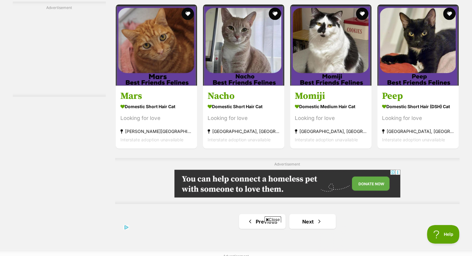
scroll to position [1024, 0]
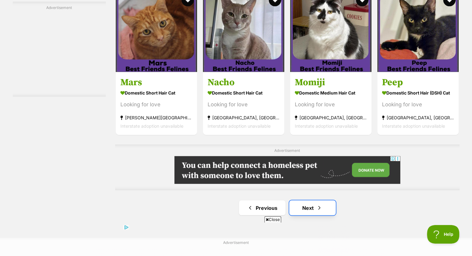
click at [312, 208] on link "Next" at bounding box center [312, 207] width 47 height 15
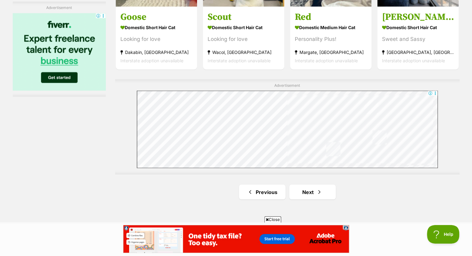
scroll to position [1055, 0]
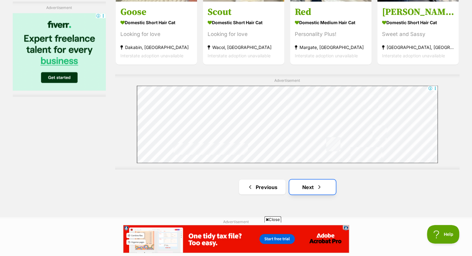
click at [305, 185] on link "Next" at bounding box center [312, 187] width 47 height 15
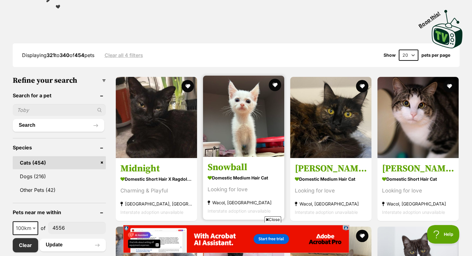
click at [244, 126] on img at bounding box center [243, 116] width 81 height 81
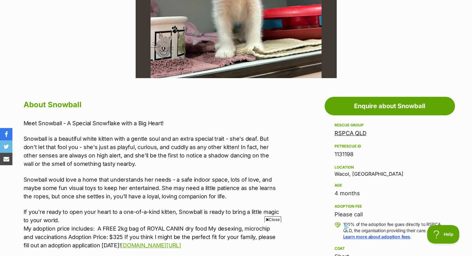
scroll to position [248, 0]
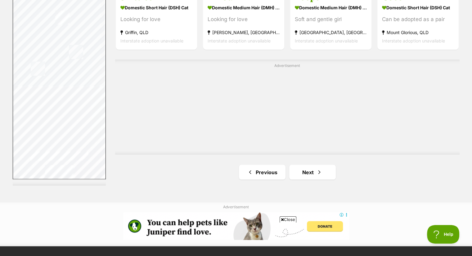
scroll to position [1086, 0]
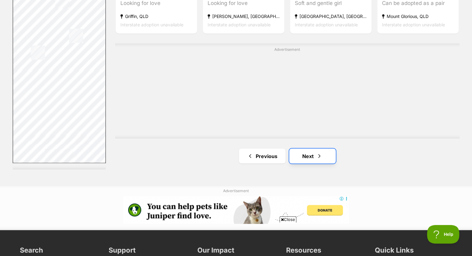
click at [314, 155] on link "Next" at bounding box center [312, 156] width 47 height 15
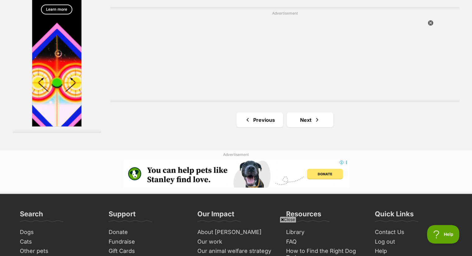
scroll to position [1179, 0]
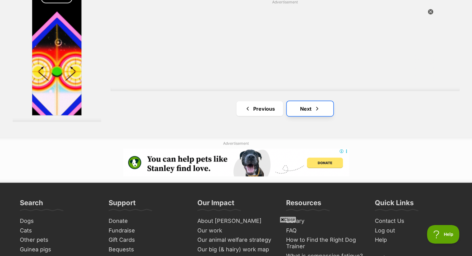
click at [305, 108] on link "Next" at bounding box center [310, 108] width 47 height 15
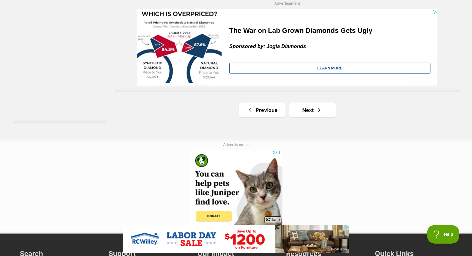
scroll to position [1148, 0]
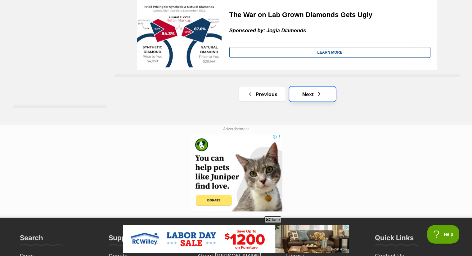
click at [311, 95] on link "Next" at bounding box center [312, 94] width 47 height 15
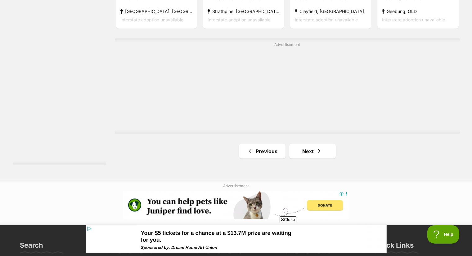
scroll to position [1117, 0]
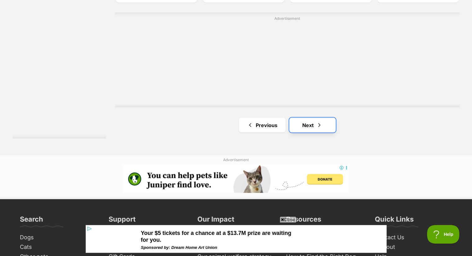
click at [318, 126] on span "Next page" at bounding box center [319, 124] width 6 height 7
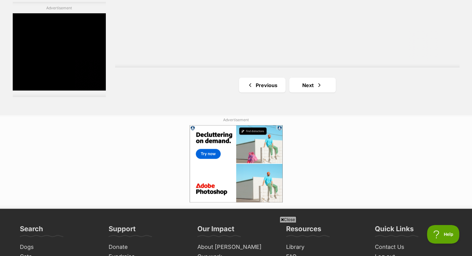
scroll to position [1210, 0]
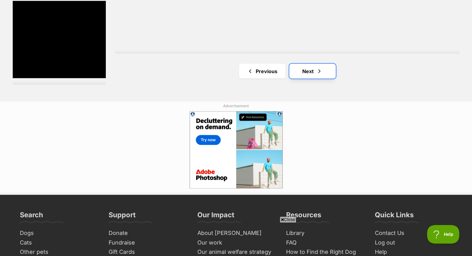
click at [312, 71] on link "Next" at bounding box center [312, 71] width 47 height 15
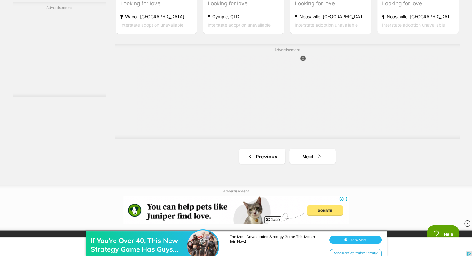
scroll to position [1086, 0]
click at [308, 157] on link "Next" at bounding box center [312, 156] width 47 height 15
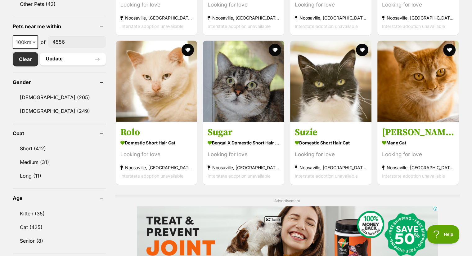
scroll to position [279, 0]
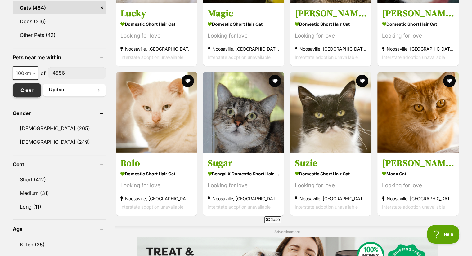
click at [26, 87] on link "Clear" at bounding box center [27, 90] width 29 height 14
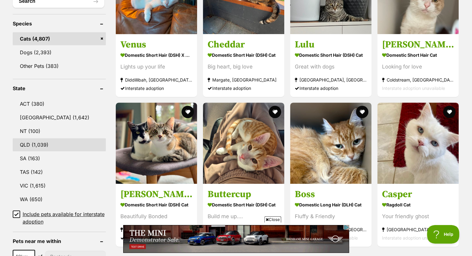
click at [34, 144] on link "QLD (1,039)" at bounding box center [59, 144] width 93 height 13
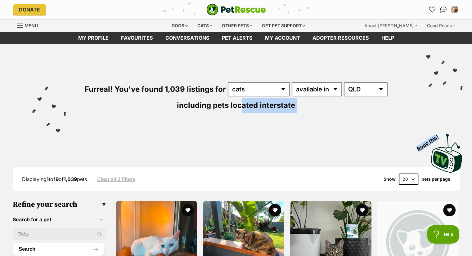
drag, startPoint x: 243, startPoint y: 107, endPoint x: 250, endPoint y: 148, distance: 41.3
click at [250, 148] on div "Furreal! You've found 1,039 listings for any type of pet cats dogs other pets a…" at bounding box center [236, 109] width 472 height 130
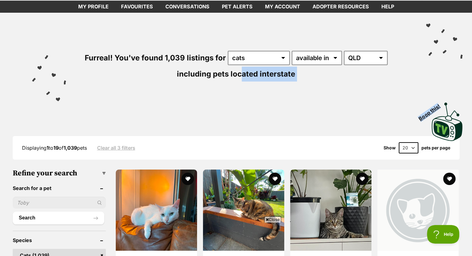
scroll to position [37, 0]
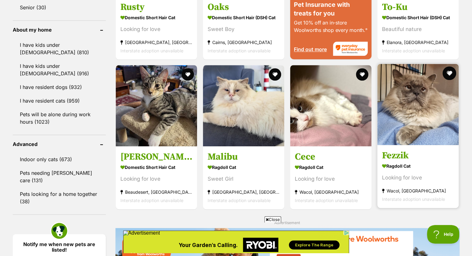
scroll to position [0, 0]
click at [452, 74] on button "favourite" at bounding box center [450, 73] width 14 height 14
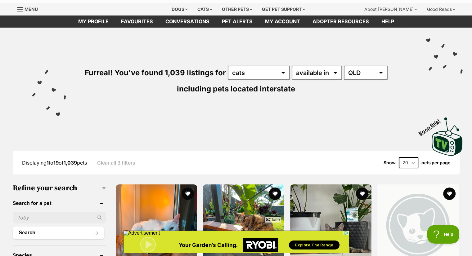
scroll to position [12, 0]
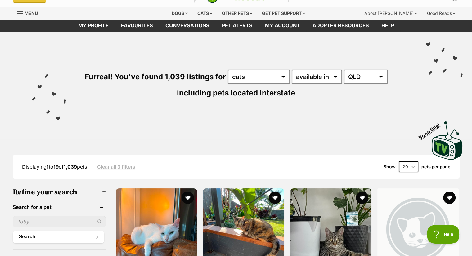
click at [451, 91] on div "Furreal! You've found 1,039 listings for any type of pet cats dogs other pets a…" at bounding box center [235, 74] width 453 height 84
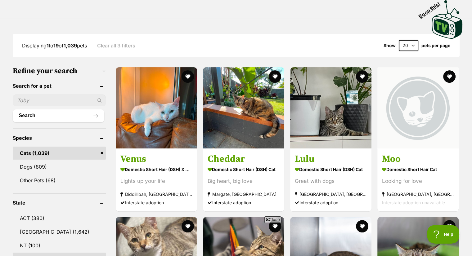
scroll to position [137, 0]
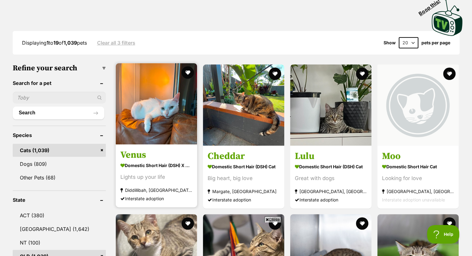
click at [164, 147] on article "Venus Domestic Short Hair (DSH) x Oriental Shorthair Cat Lights up your life Di…" at bounding box center [156, 136] width 83 height 146
click at [168, 135] on img at bounding box center [156, 103] width 81 height 81
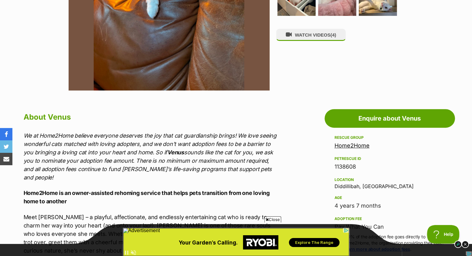
scroll to position [240, 0]
click at [169, 164] on icon "We at Home2Home believe everyone deserves the joy that cat guardianship brings!…" at bounding box center [150, 156] width 253 height 48
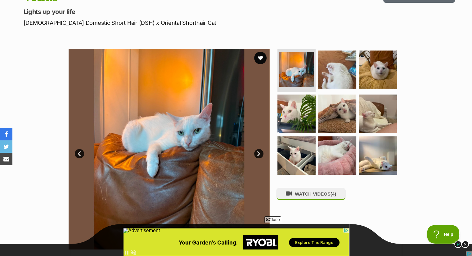
scroll to position [80, 0]
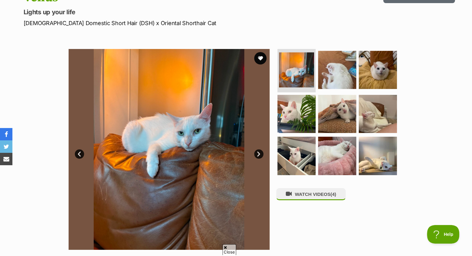
click at [191, 98] on img at bounding box center [169, 149] width 201 height 201
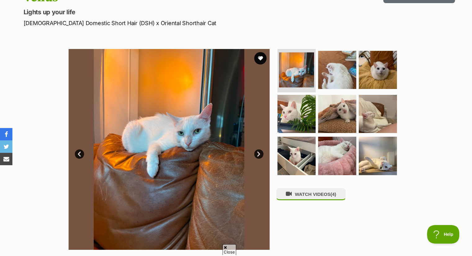
click at [191, 98] on img at bounding box center [169, 149] width 201 height 201
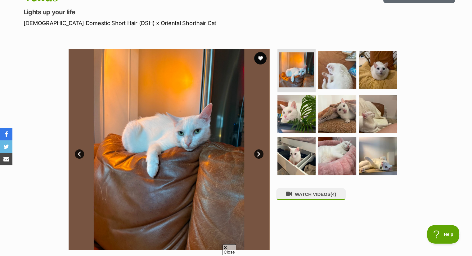
click at [191, 98] on img at bounding box center [169, 149] width 201 height 201
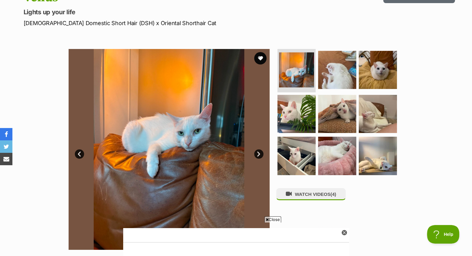
click at [191, 98] on img at bounding box center [169, 149] width 201 height 201
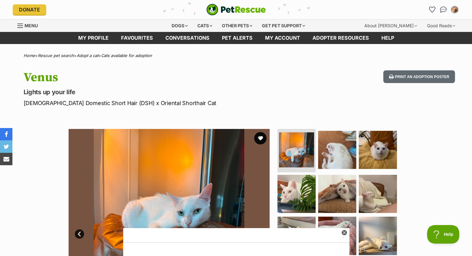
click at [346, 232] on icon at bounding box center [344, 232] width 5 height 5
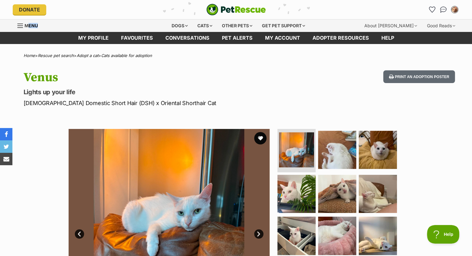
drag, startPoint x: 27, startPoint y: 33, endPoint x: 24, endPoint y: 29, distance: 4.8
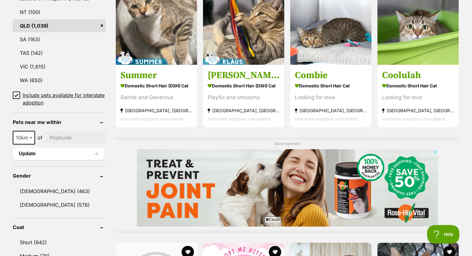
scroll to position [350, 0]
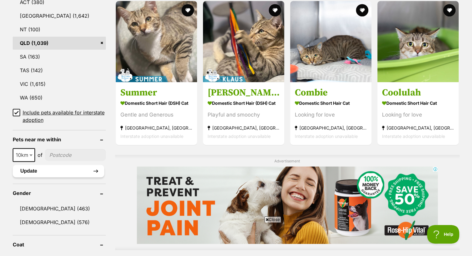
click at [48, 171] on button "Update" at bounding box center [59, 171] width 92 height 12
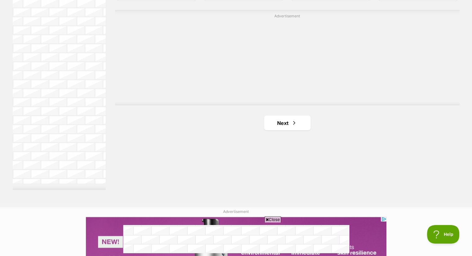
scroll to position [1124, 0]
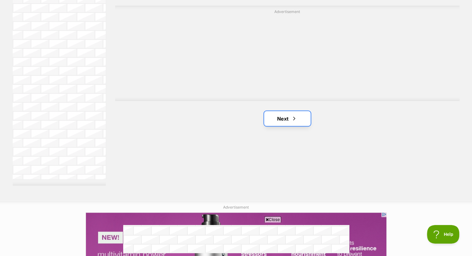
click at [294, 115] on span "Next page" at bounding box center [294, 118] width 6 height 7
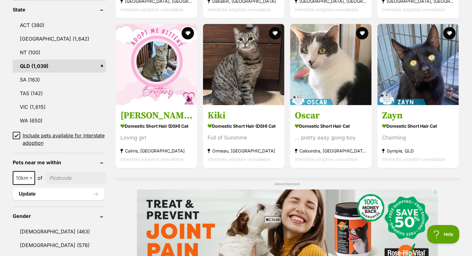
scroll to position [328, 0]
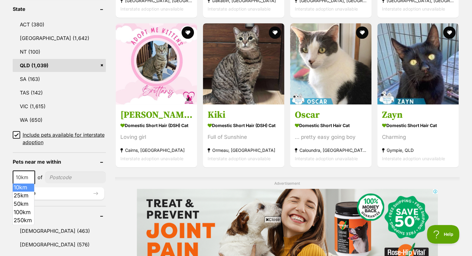
click at [30, 177] on b at bounding box center [30, 178] width 3 height 2
select select "50"
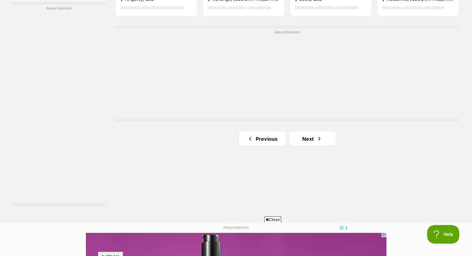
scroll to position [1103, 0]
click at [302, 137] on link "Next" at bounding box center [312, 138] width 47 height 15
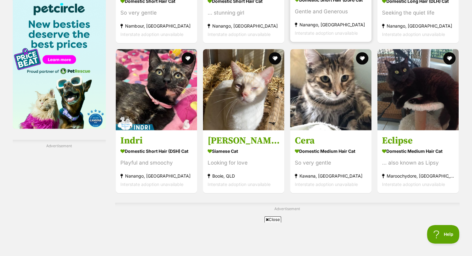
scroll to position [966, 0]
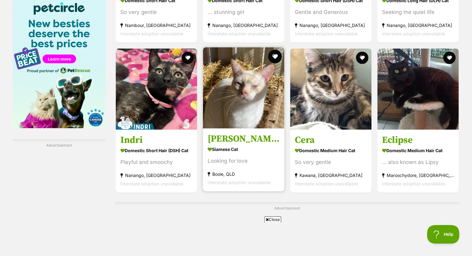
click at [273, 58] on button "favourite" at bounding box center [275, 57] width 14 height 14
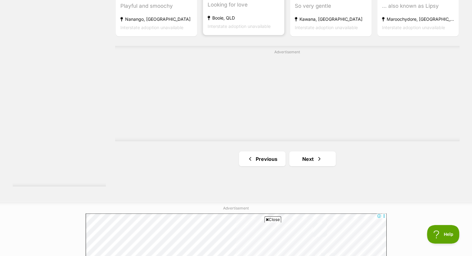
scroll to position [1129, 0]
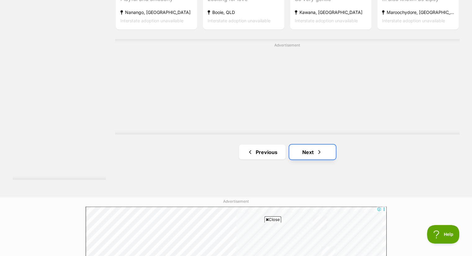
click at [306, 158] on link "Next" at bounding box center [312, 152] width 47 height 15
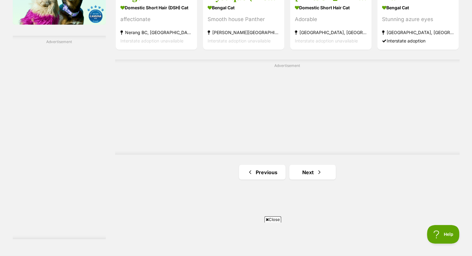
scroll to position [1071, 0]
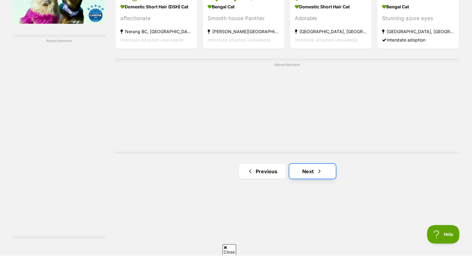
click at [317, 170] on span "Next page" at bounding box center [319, 171] width 6 height 7
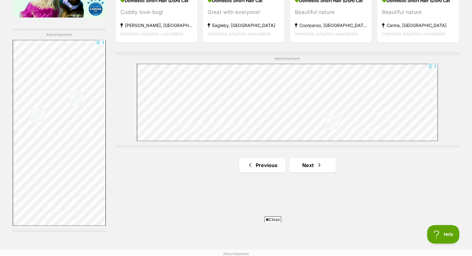
scroll to position [1086, 0]
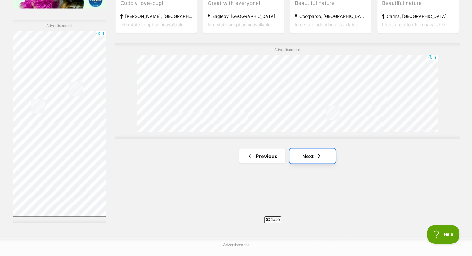
click at [313, 156] on link "Next" at bounding box center [312, 156] width 47 height 15
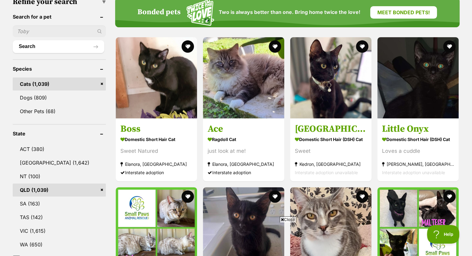
scroll to position [207, 0]
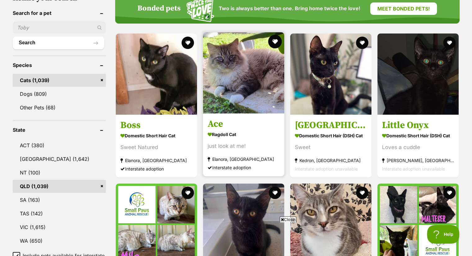
click at [274, 43] on button "favourite" at bounding box center [275, 42] width 14 height 14
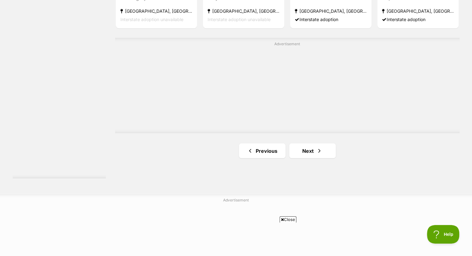
scroll to position [1131, 0]
click at [319, 153] on span "Next page" at bounding box center [319, 150] width 6 height 7
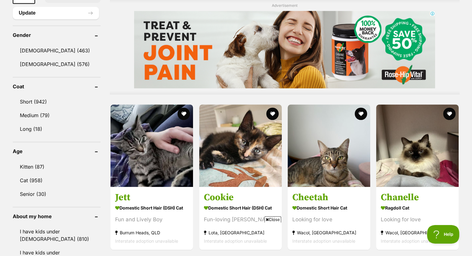
scroll to position [511, 0]
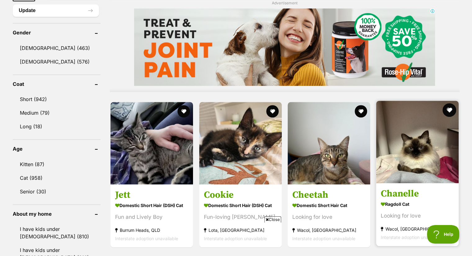
click at [446, 109] on button "favourite" at bounding box center [450, 110] width 14 height 14
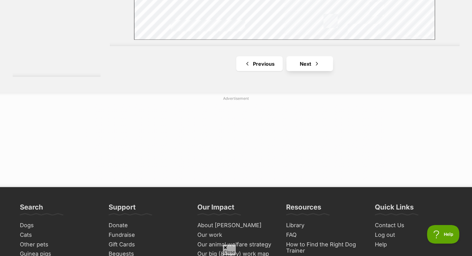
scroll to position [0, 0]
click at [313, 59] on link "Next" at bounding box center [309, 63] width 47 height 15
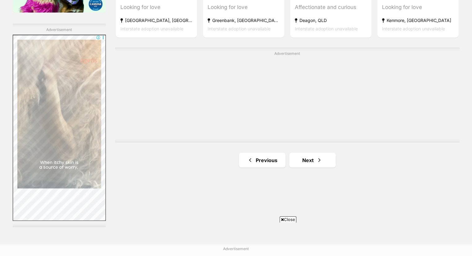
scroll to position [1082, 0]
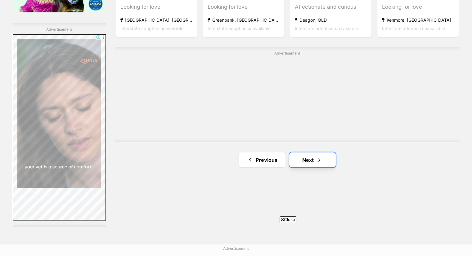
click at [310, 157] on link "Next" at bounding box center [312, 159] width 47 height 15
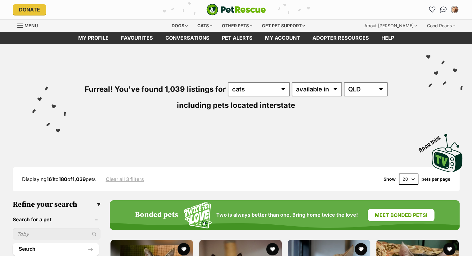
click at [341, 80] on div "Furreal! You've found 1,039 listings for any type of pet cats dogs other pets a…" at bounding box center [235, 86] width 453 height 84
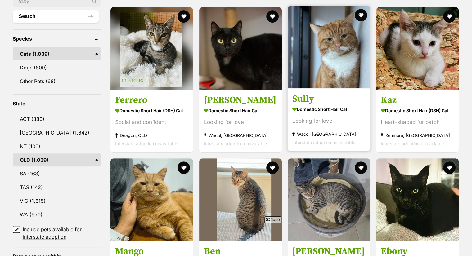
scroll to position [233, 0]
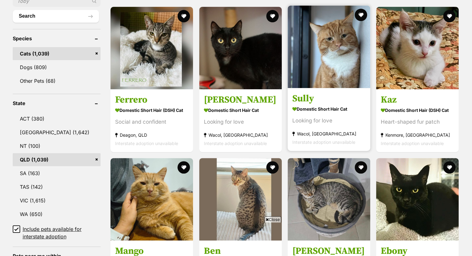
click at [315, 118] on div "Looking for love" at bounding box center [328, 121] width 73 height 8
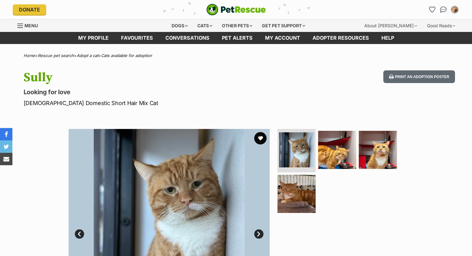
click at [286, 98] on div "Sully Looking for love Male Domestic Short Hair Mix Cat Print an adoption poster" at bounding box center [236, 88] width 456 height 37
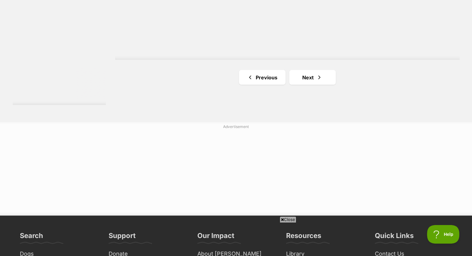
scroll to position [1205, 0]
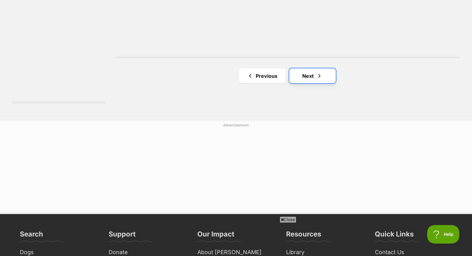
click at [305, 75] on link "Next" at bounding box center [312, 76] width 47 height 15
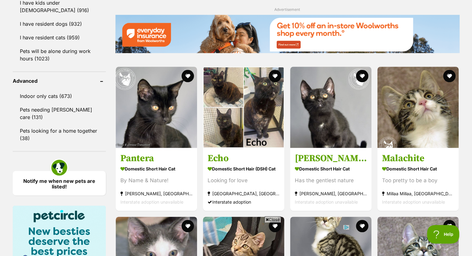
scroll to position [759, 0]
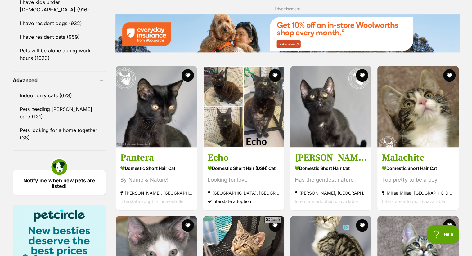
click at [307, 37] on img at bounding box center [287, 33] width 344 height 38
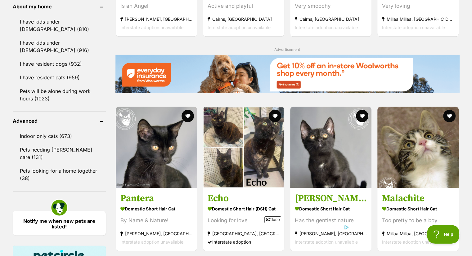
scroll to position [0, 0]
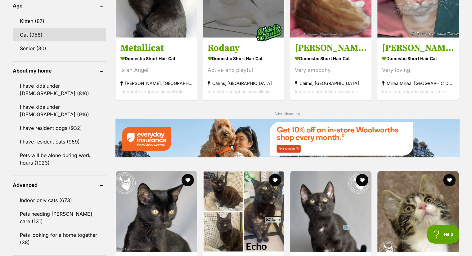
click at [80, 32] on link "Cat (958)" at bounding box center [59, 34] width 93 height 13
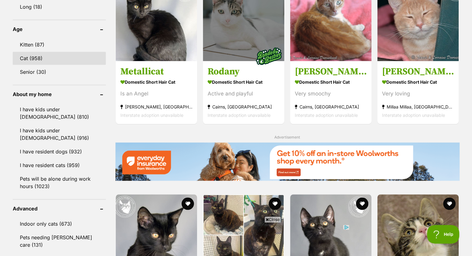
scroll to position [630, 0]
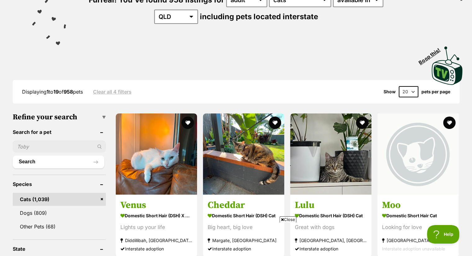
scroll to position [97, 0]
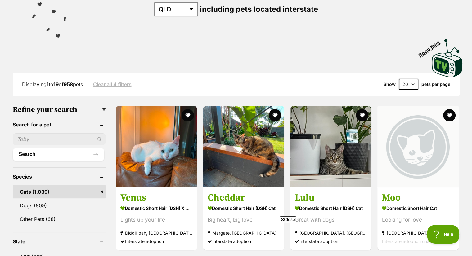
click at [67, 180] on ul "Cats (1,039) Dogs (809) Other Pets (68)" at bounding box center [59, 203] width 93 height 46
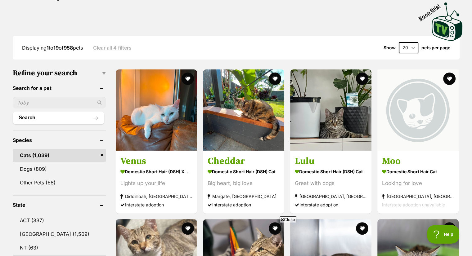
scroll to position [135, 0]
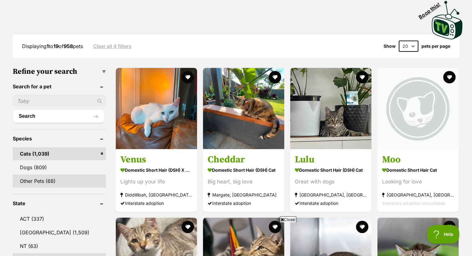
click at [67, 179] on link "Other Pets (68)" at bounding box center [59, 181] width 93 height 13
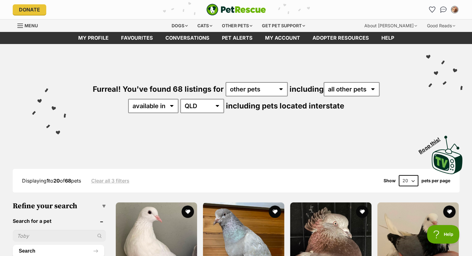
click at [43, 187] on div "Displaying 1 to 20 of 68 pets Clear all 3 filters Show 20 40 60 pets per page" at bounding box center [236, 181] width 447 height 24
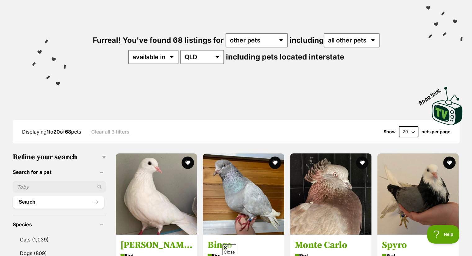
click at [43, 189] on input "text" at bounding box center [59, 187] width 93 height 12
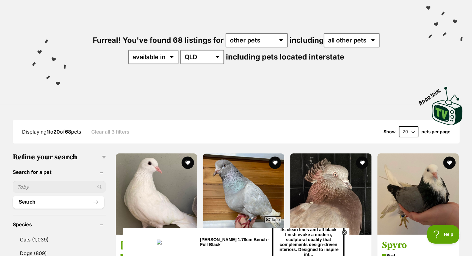
type input "Siamese"
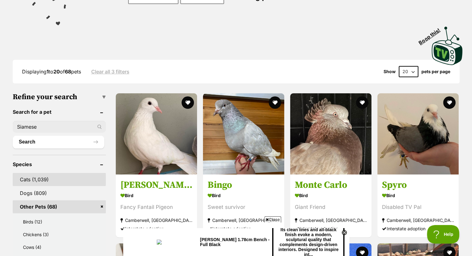
scroll to position [110, 0]
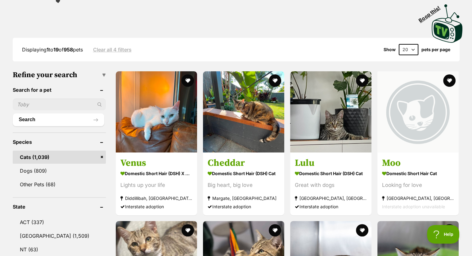
click at [52, 108] on input "text" at bounding box center [59, 105] width 93 height 12
type input "Siamese"
click at [53, 123] on button "Search" at bounding box center [59, 120] width 92 height 12
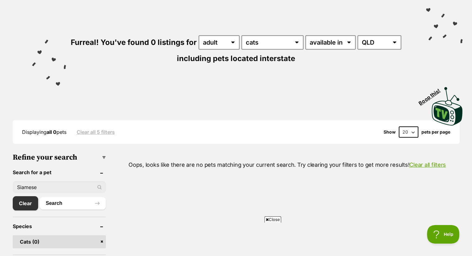
scroll to position [45, 0]
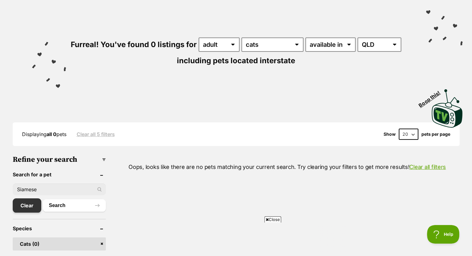
click at [33, 204] on link "Clear" at bounding box center [27, 206] width 29 height 14
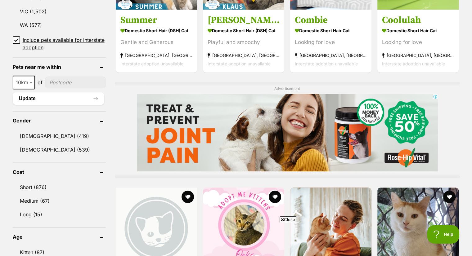
scroll to position [425, 0]
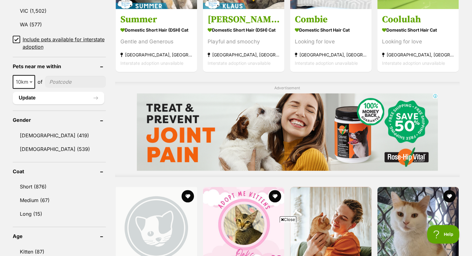
drag, startPoint x: 46, startPoint y: 125, endPoint x: 61, endPoint y: 123, distance: 15.1
click at [61, 123] on ul "[DEMOGRAPHIC_DATA] (419) [DEMOGRAPHIC_DATA] (539)" at bounding box center [59, 139] width 93 height 33
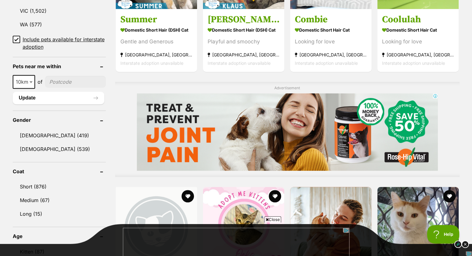
scroll to position [0, 0]
